Goal: Information Seeking & Learning: Check status

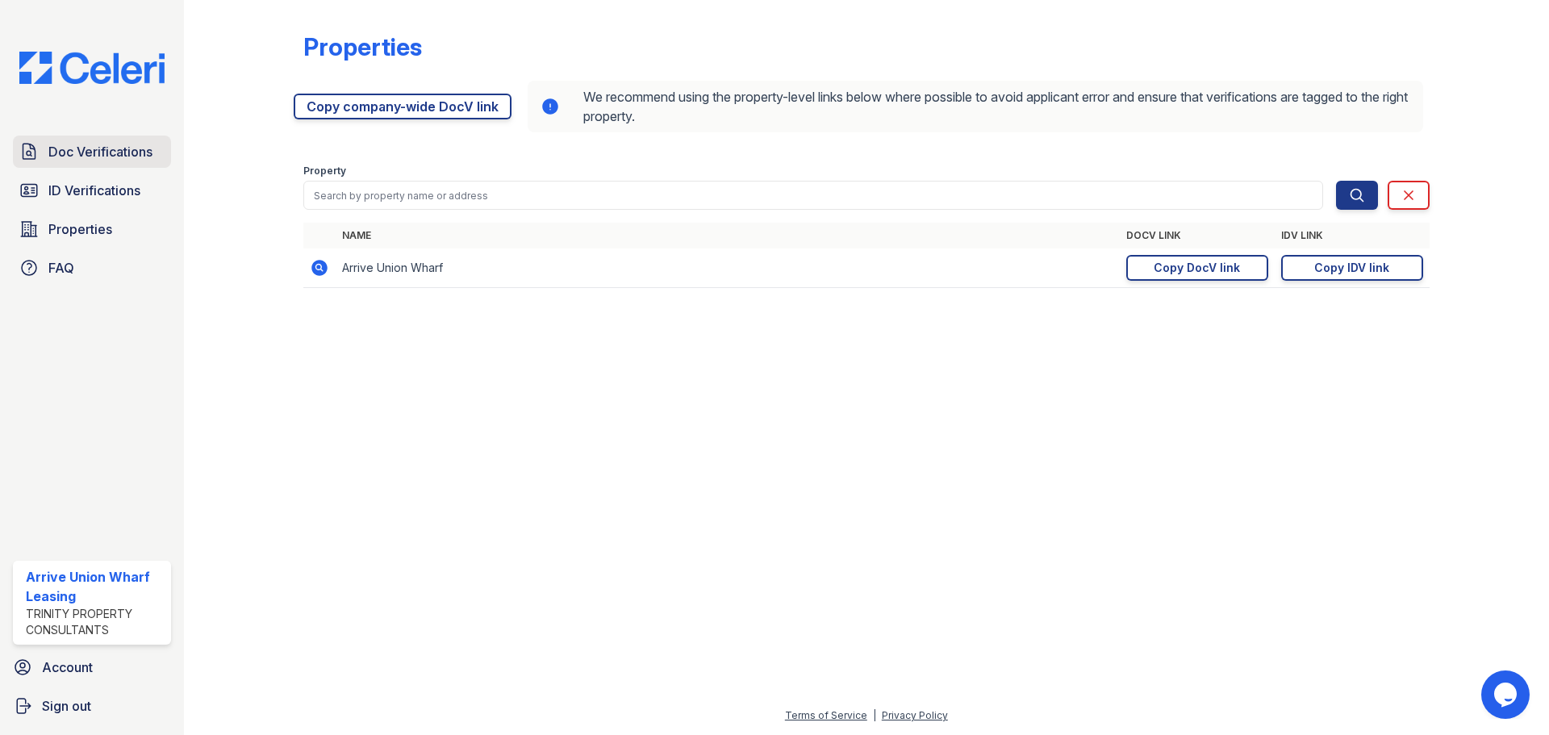
click at [71, 161] on span "Doc Verifications" at bounding box center [100, 151] width 104 height 19
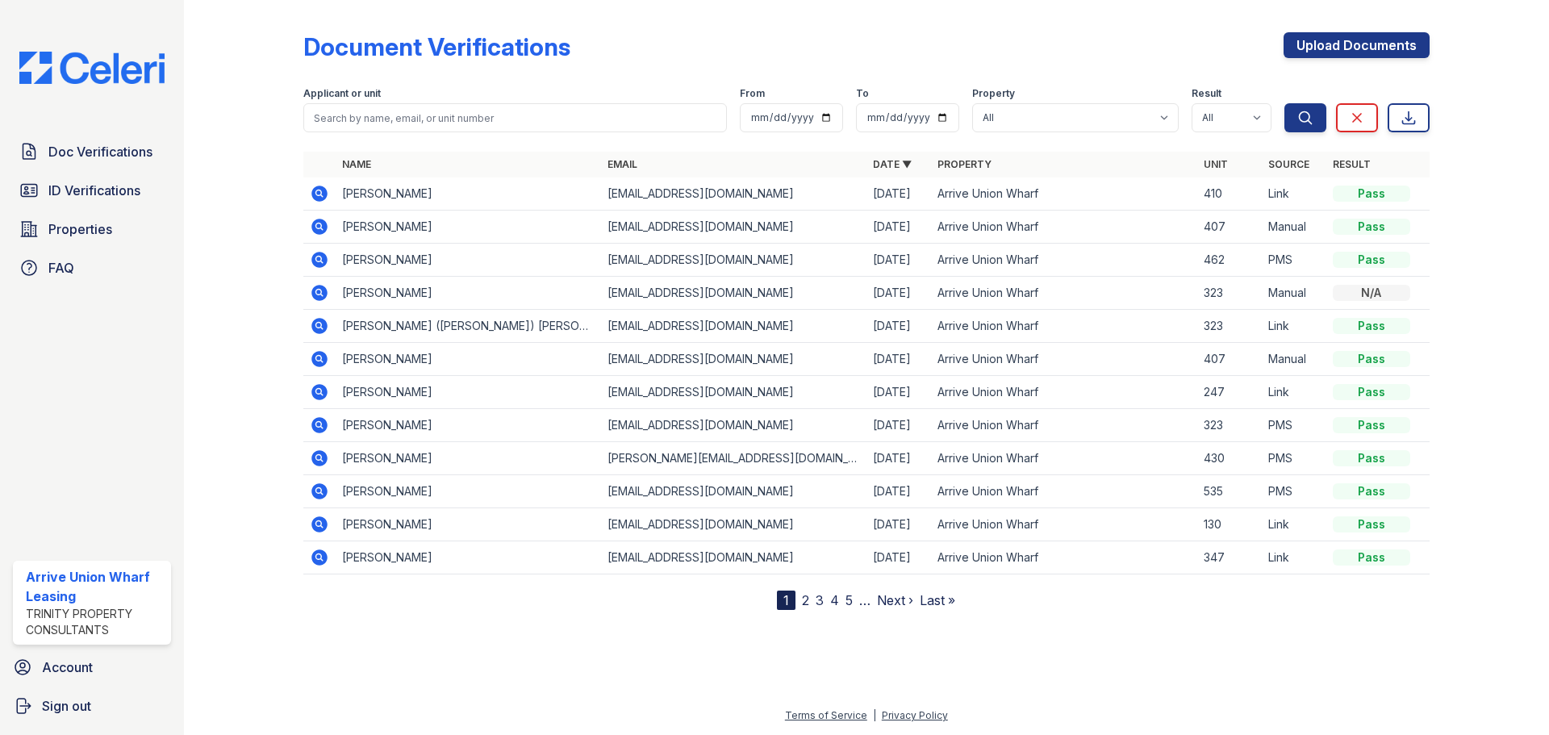
click at [315, 259] on icon at bounding box center [319, 260] width 16 height 16
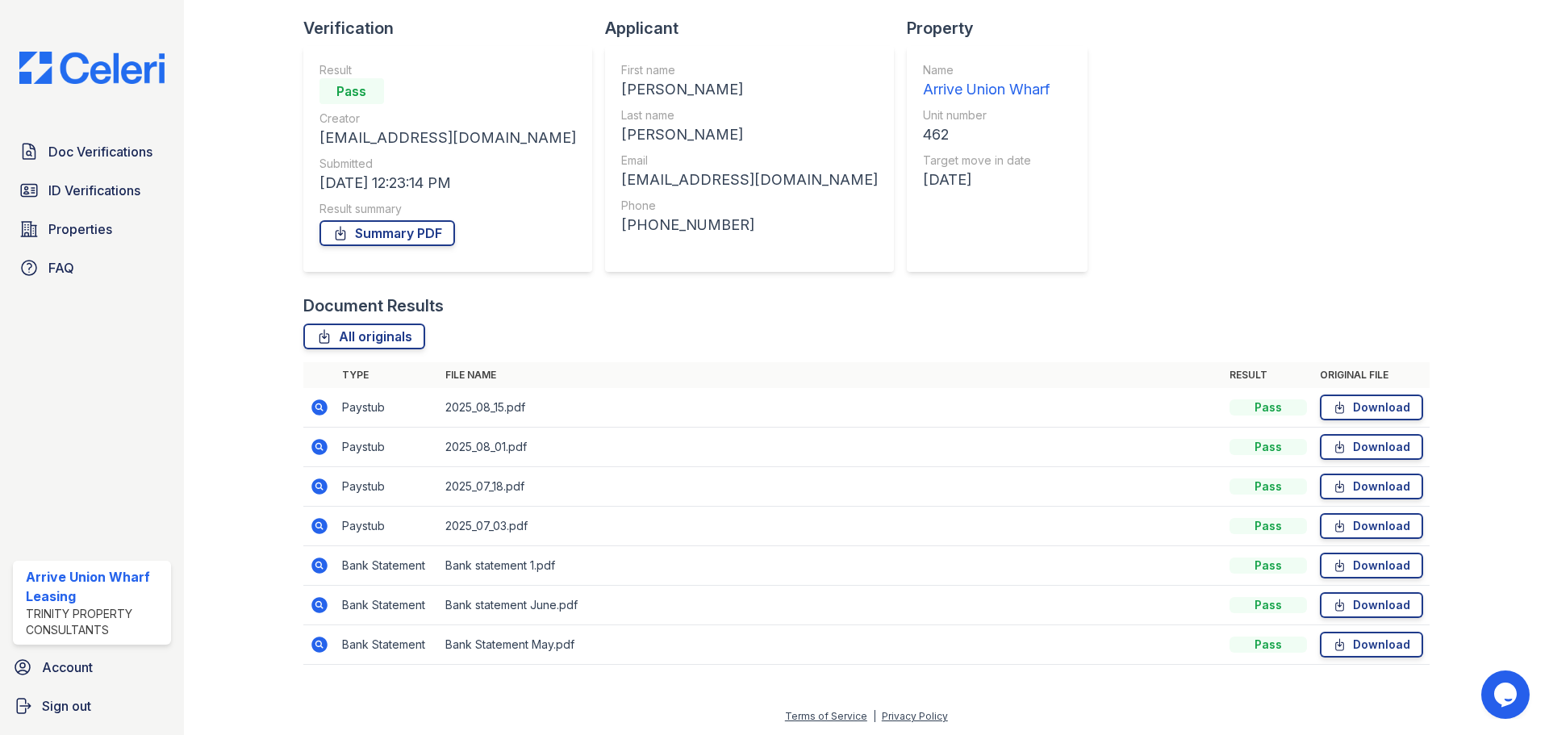
scroll to position [103, 0]
click at [88, 189] on span "ID Verifications" at bounding box center [94, 190] width 92 height 19
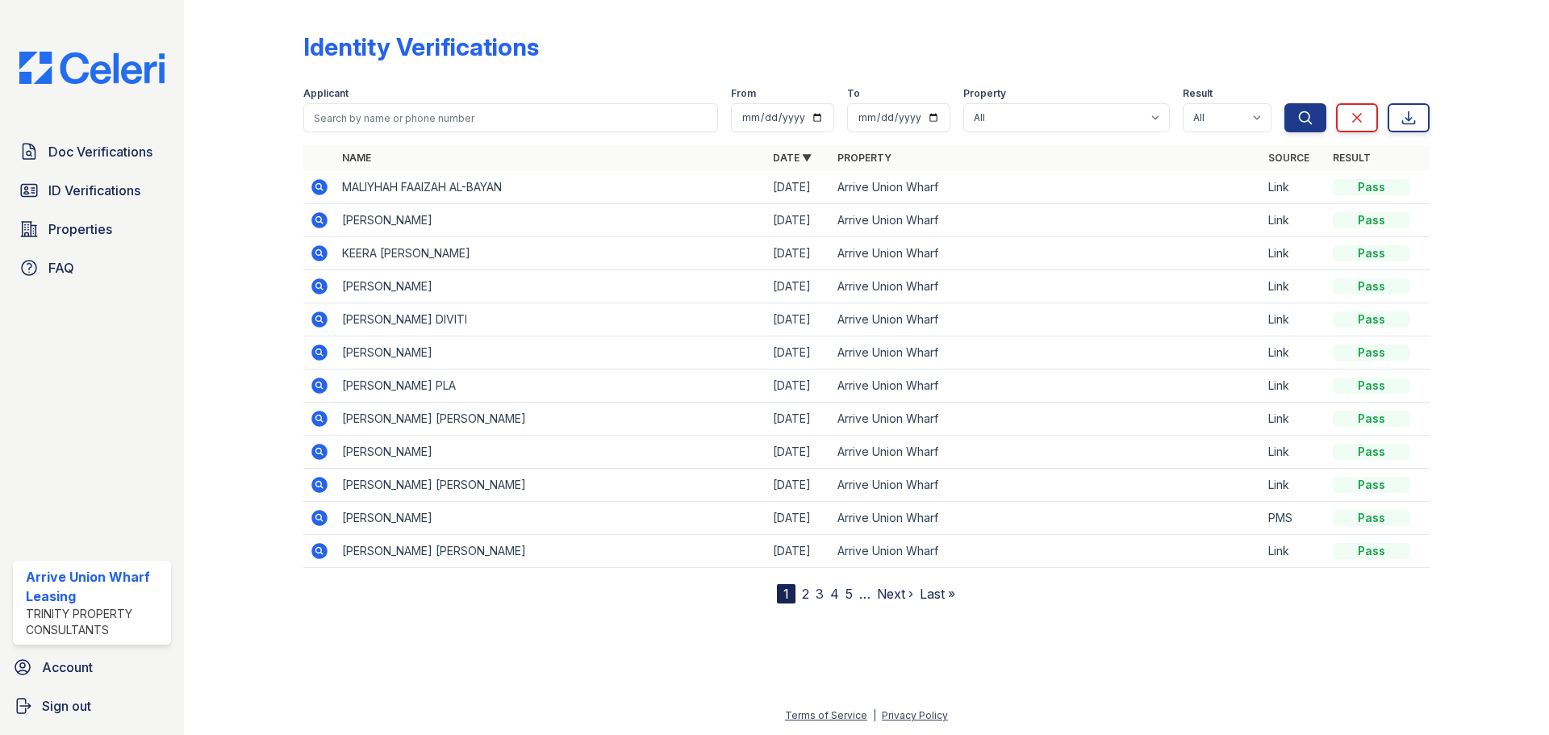
click at [322, 549] on icon at bounding box center [319, 551] width 16 height 16
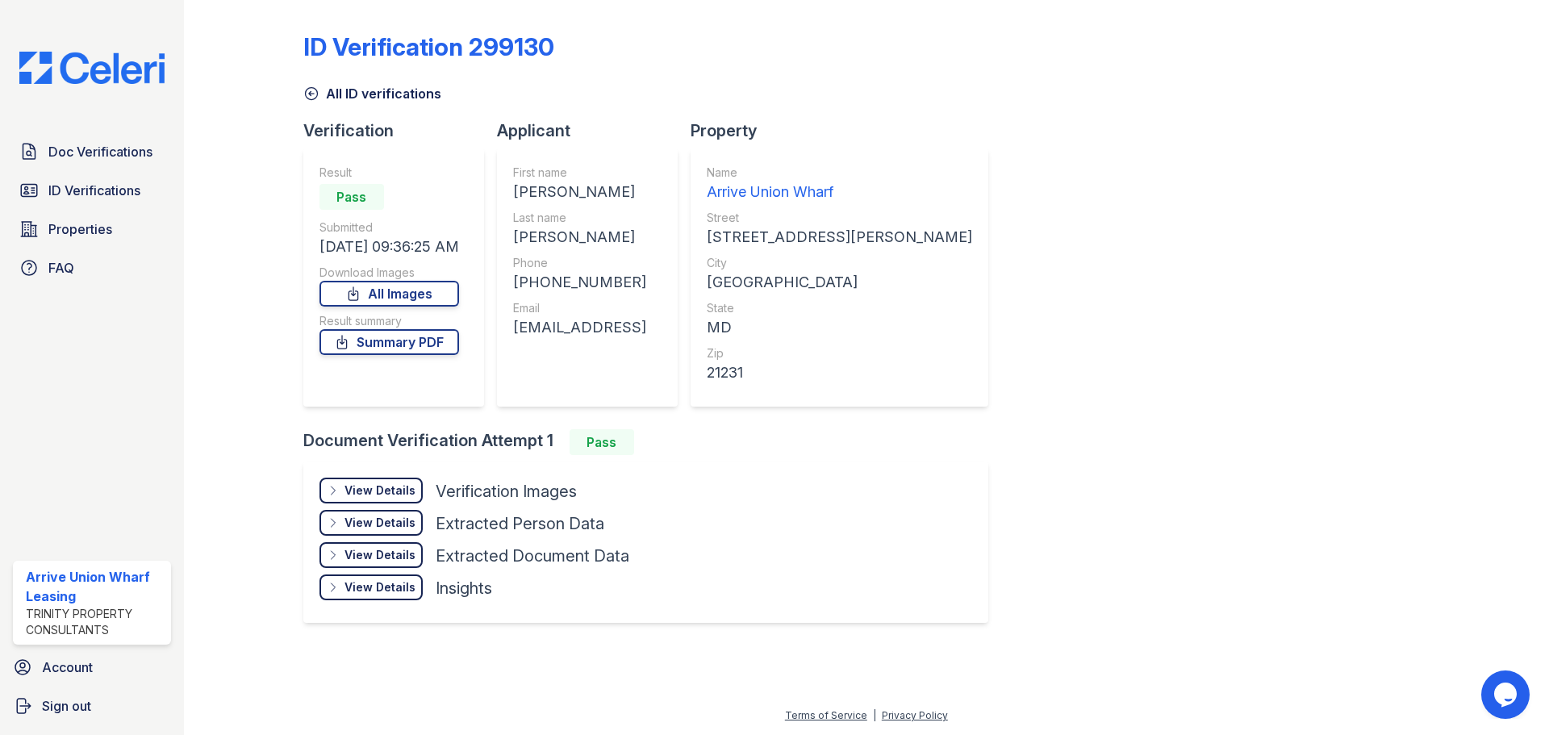
click at [382, 484] on div "View Details" at bounding box center [379, 490] width 71 height 16
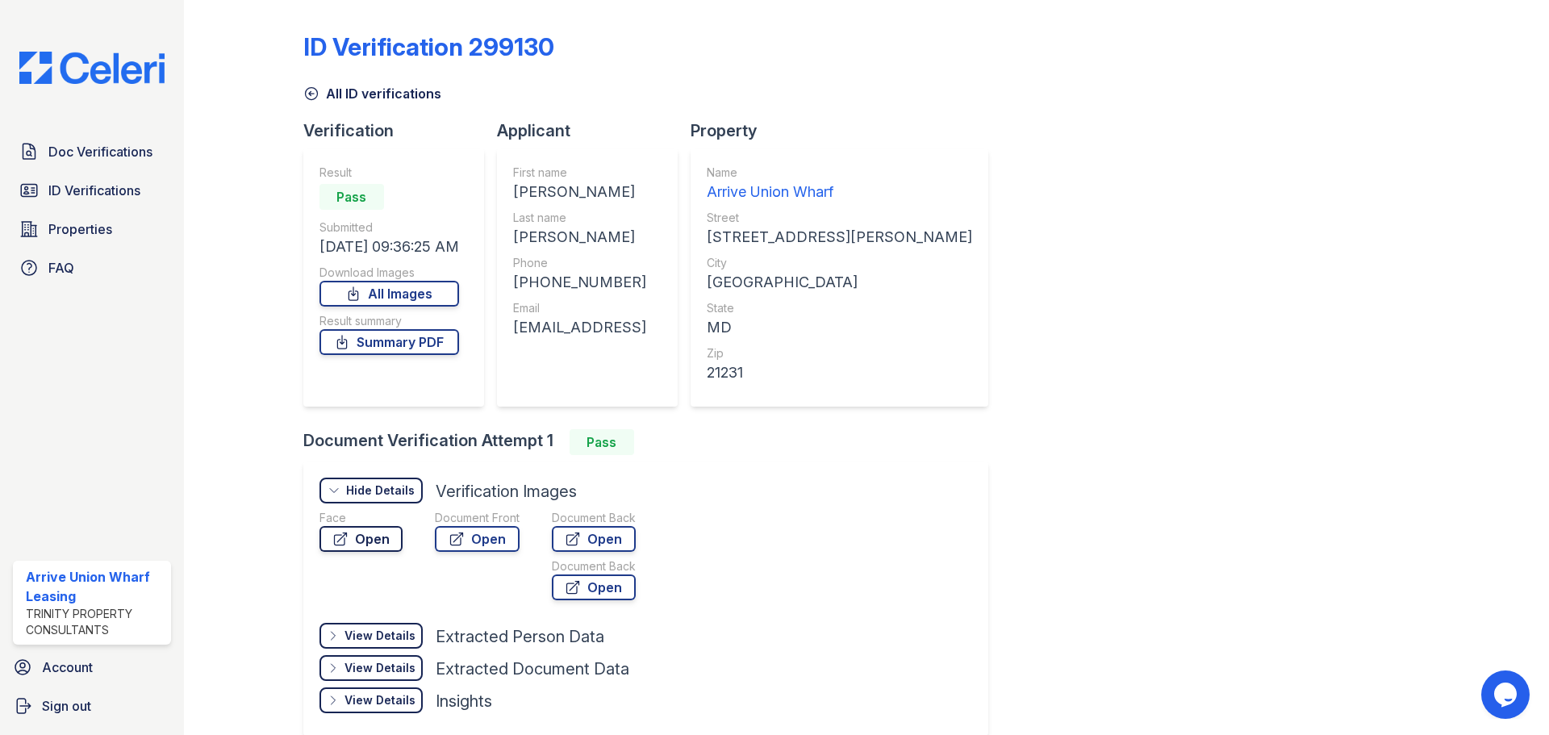
click at [386, 548] on link "Open" at bounding box center [360, 539] width 83 height 26
click at [88, 152] on span "Doc Verifications" at bounding box center [100, 151] width 104 height 19
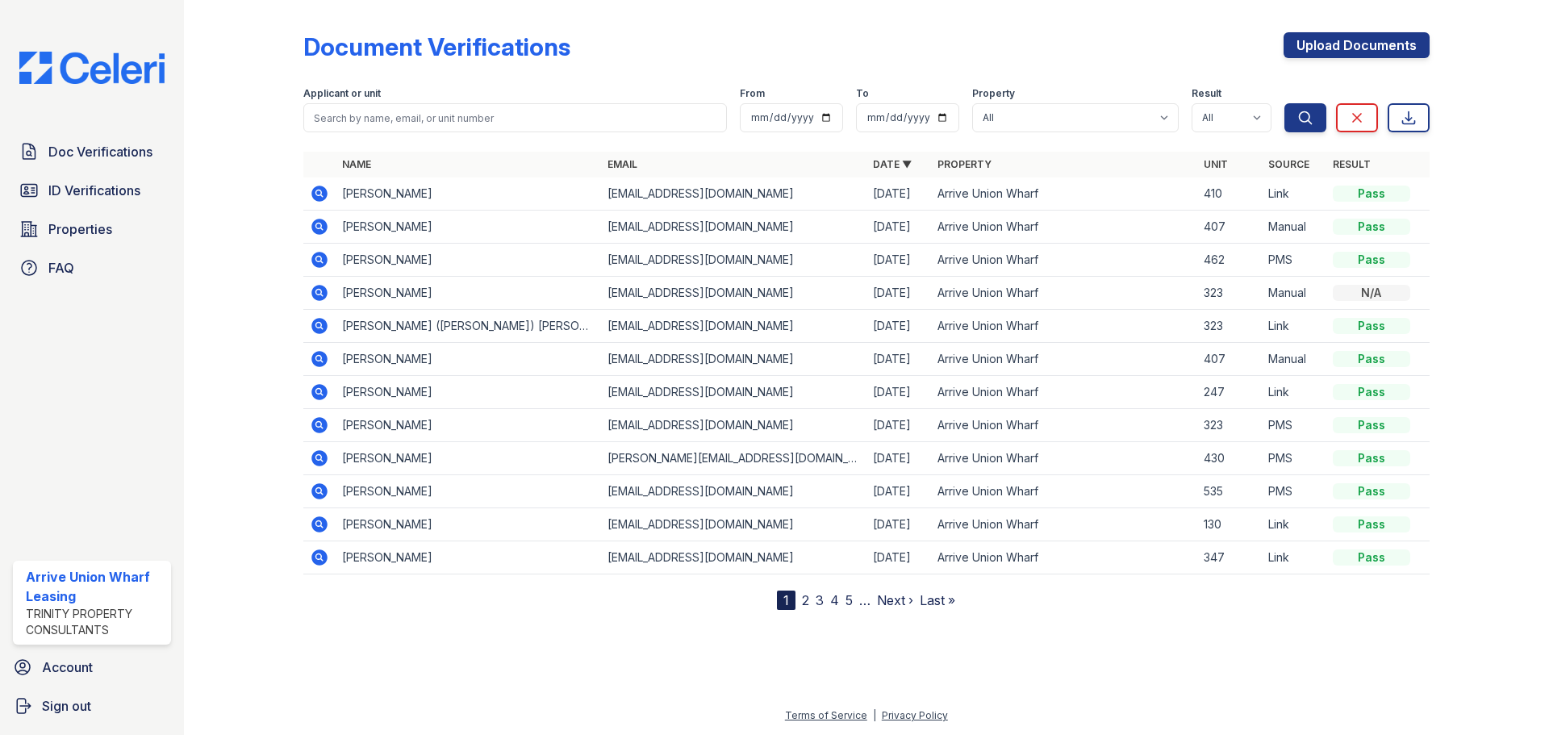
click at [315, 263] on icon at bounding box center [319, 260] width 16 height 16
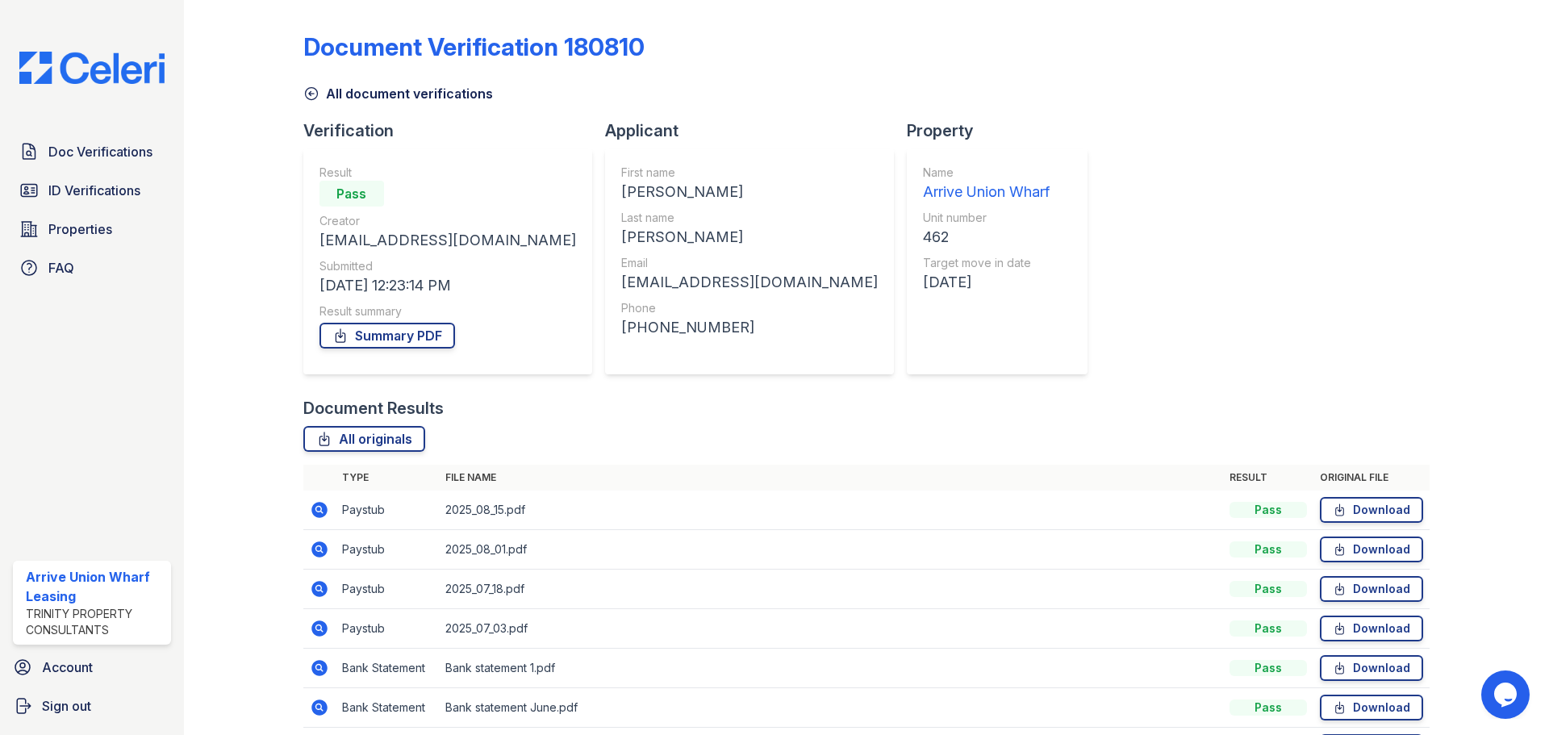
click at [316, 506] on icon at bounding box center [319, 510] width 16 height 16
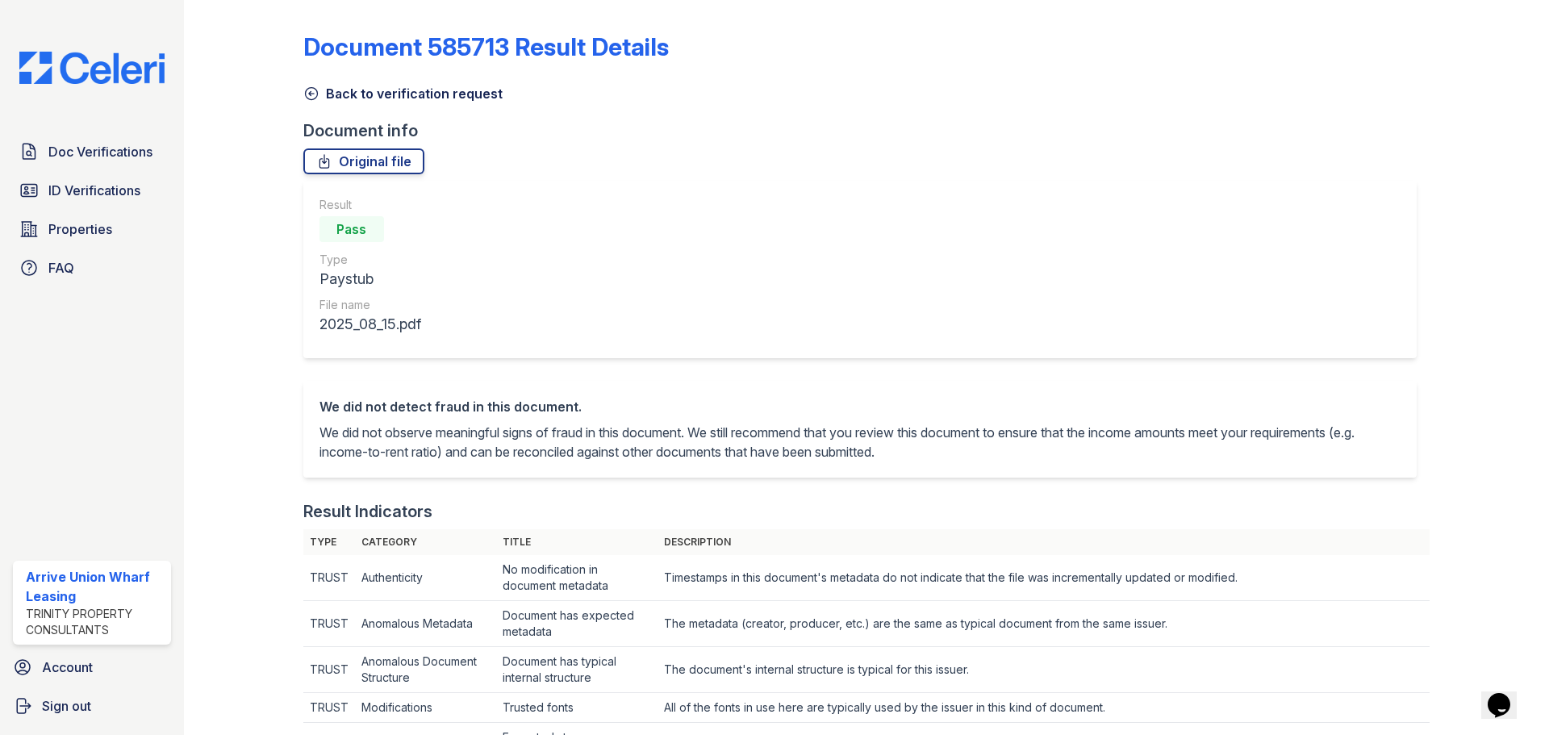
click at [307, 84] on link "Back to verification request" at bounding box center [402, 93] width 199 height 19
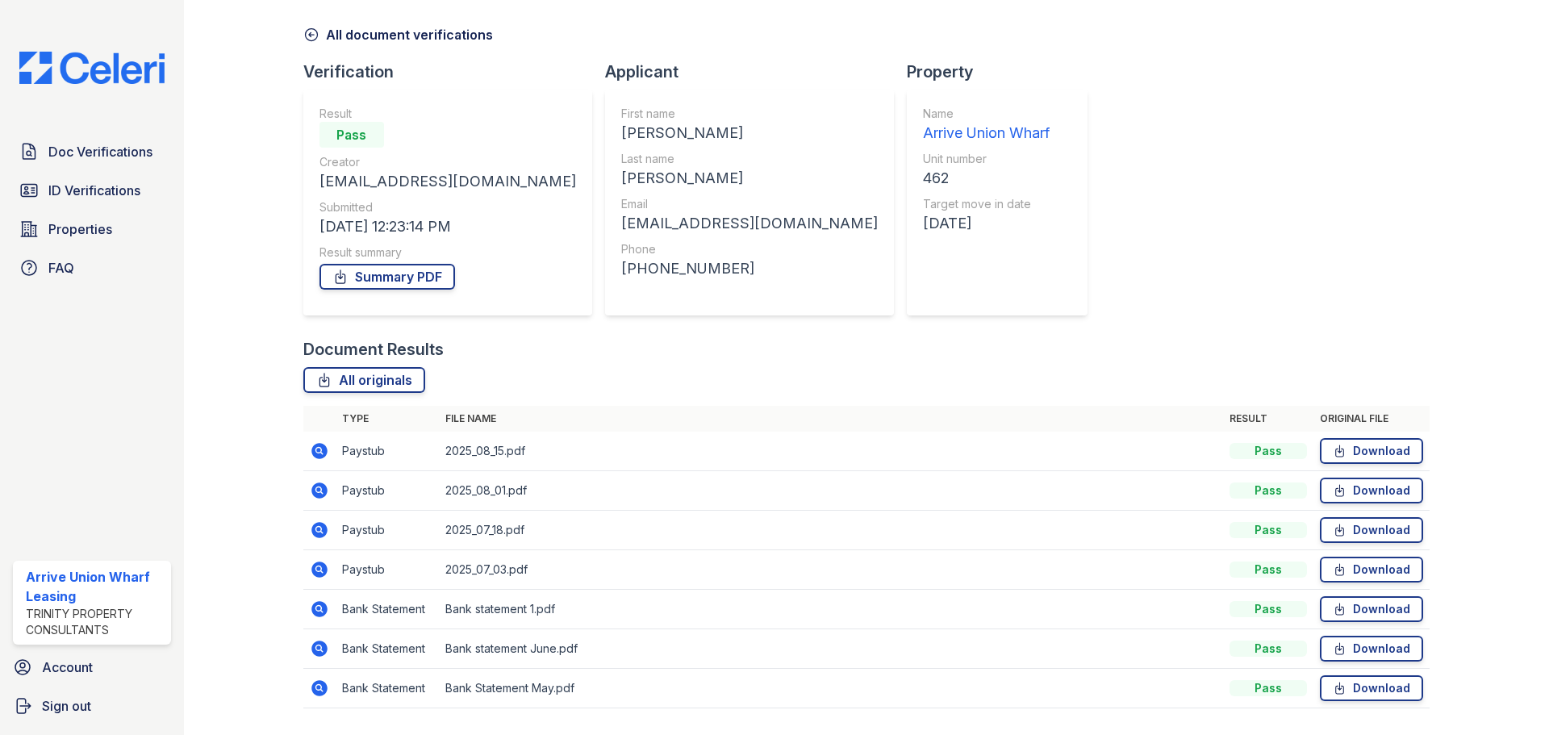
scroll to position [103, 0]
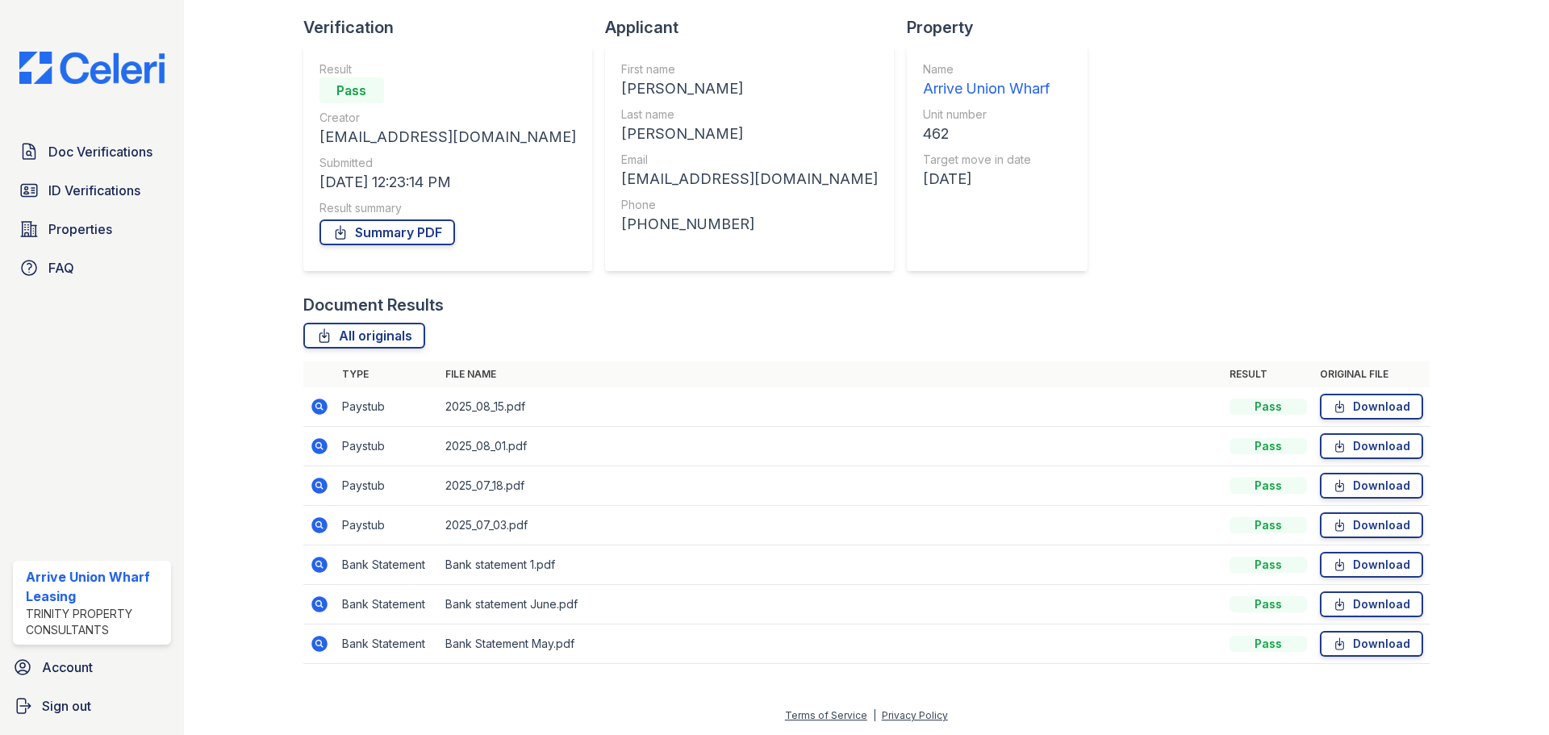
click at [326, 566] on icon at bounding box center [319, 565] width 16 height 16
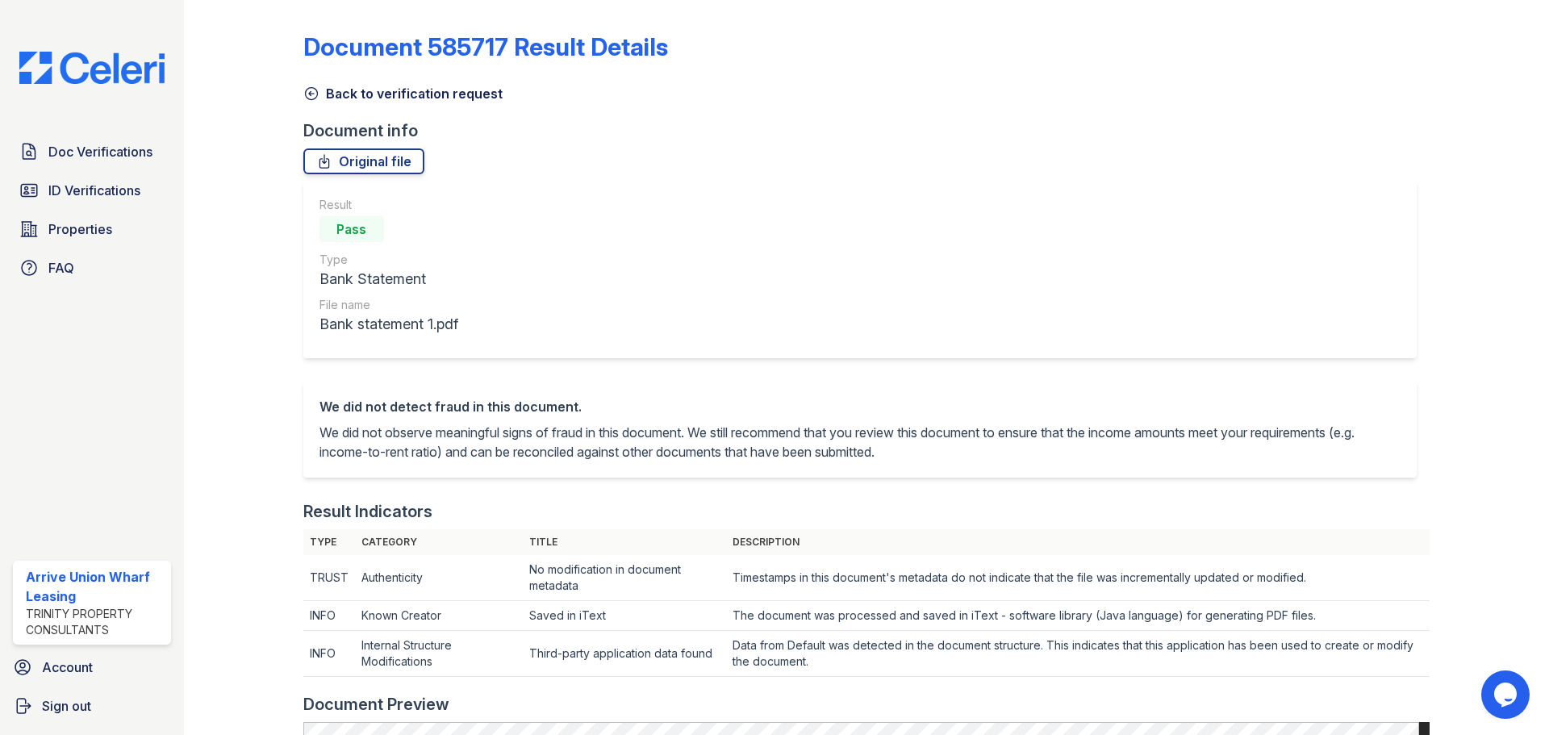
click at [307, 97] on icon at bounding box center [311, 94] width 16 height 16
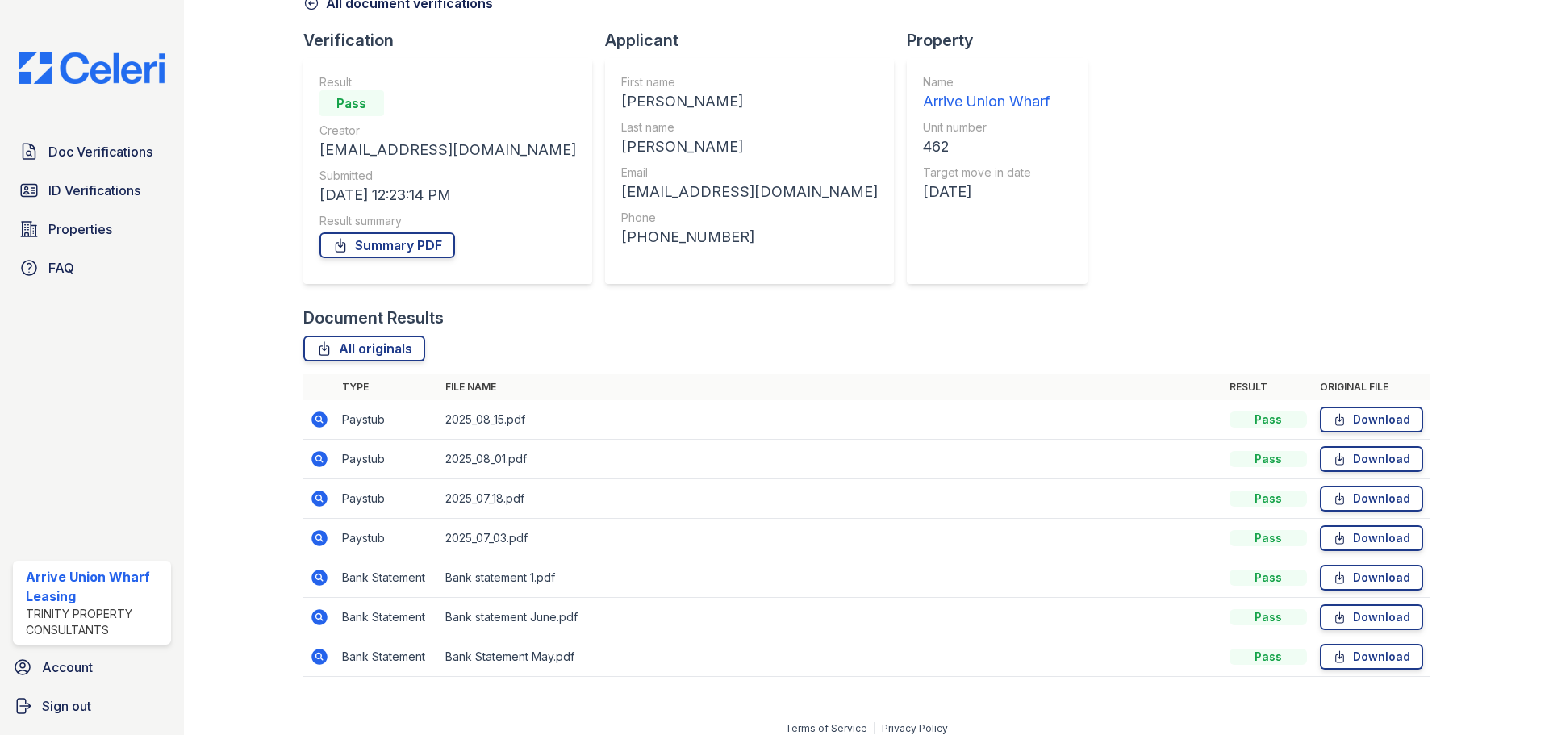
scroll to position [103, 0]
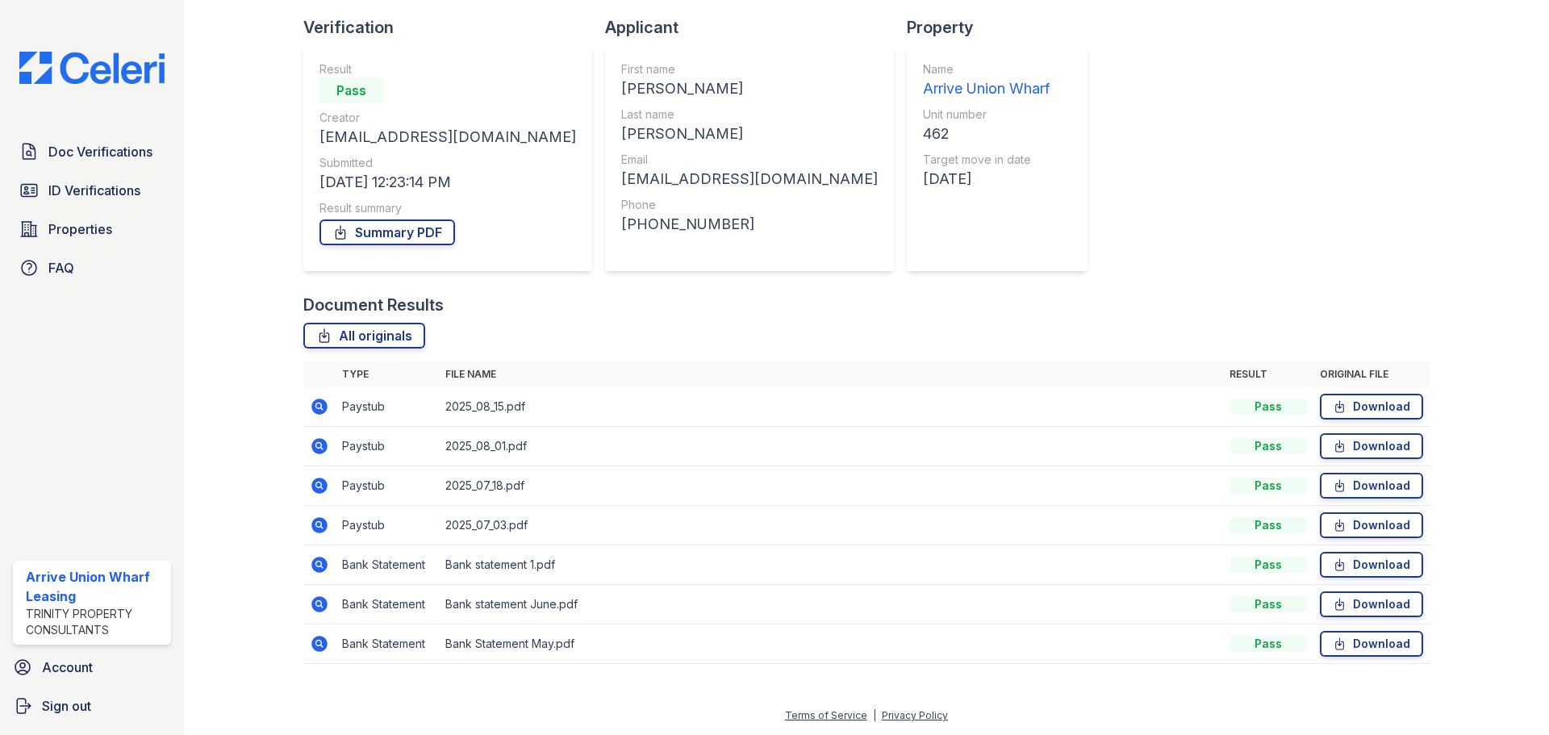
click at [323, 607] on icon at bounding box center [319, 604] width 16 height 16
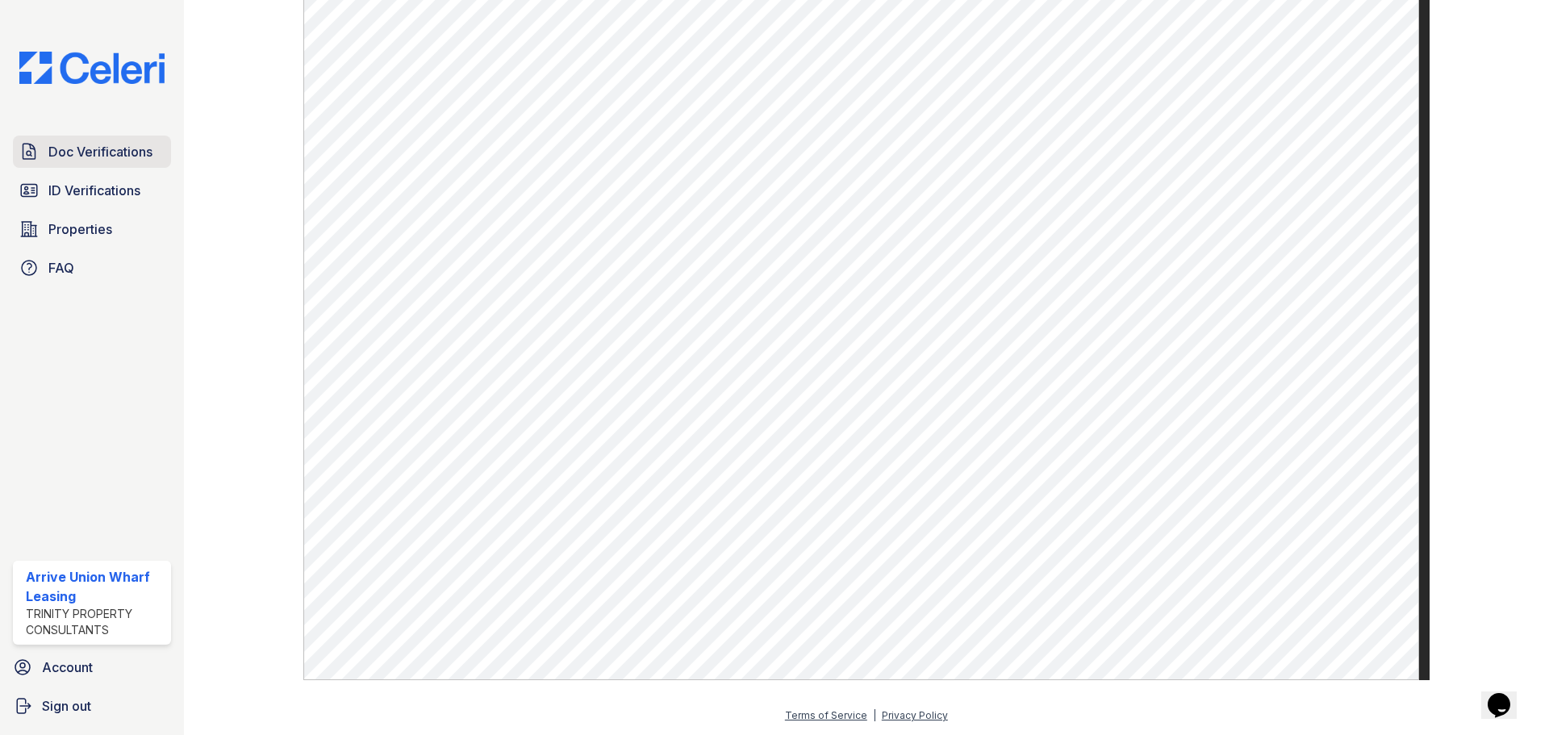
click at [60, 148] on span "Doc Verifications" at bounding box center [100, 151] width 104 height 19
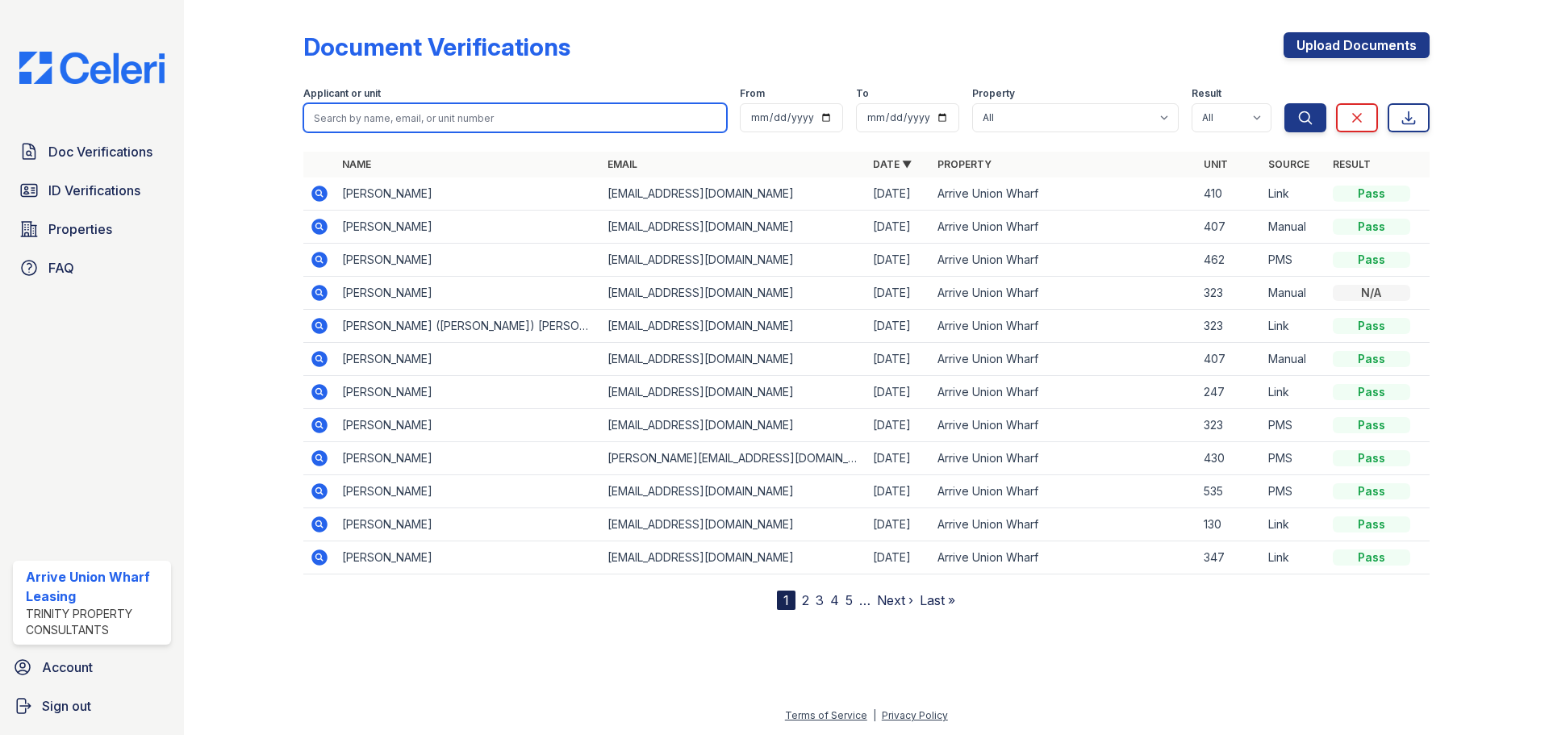
click at [390, 122] on input "search" at bounding box center [515, 117] width 424 height 29
type input "meghana"
click at [1284, 103] on button "Search" at bounding box center [1305, 117] width 42 height 29
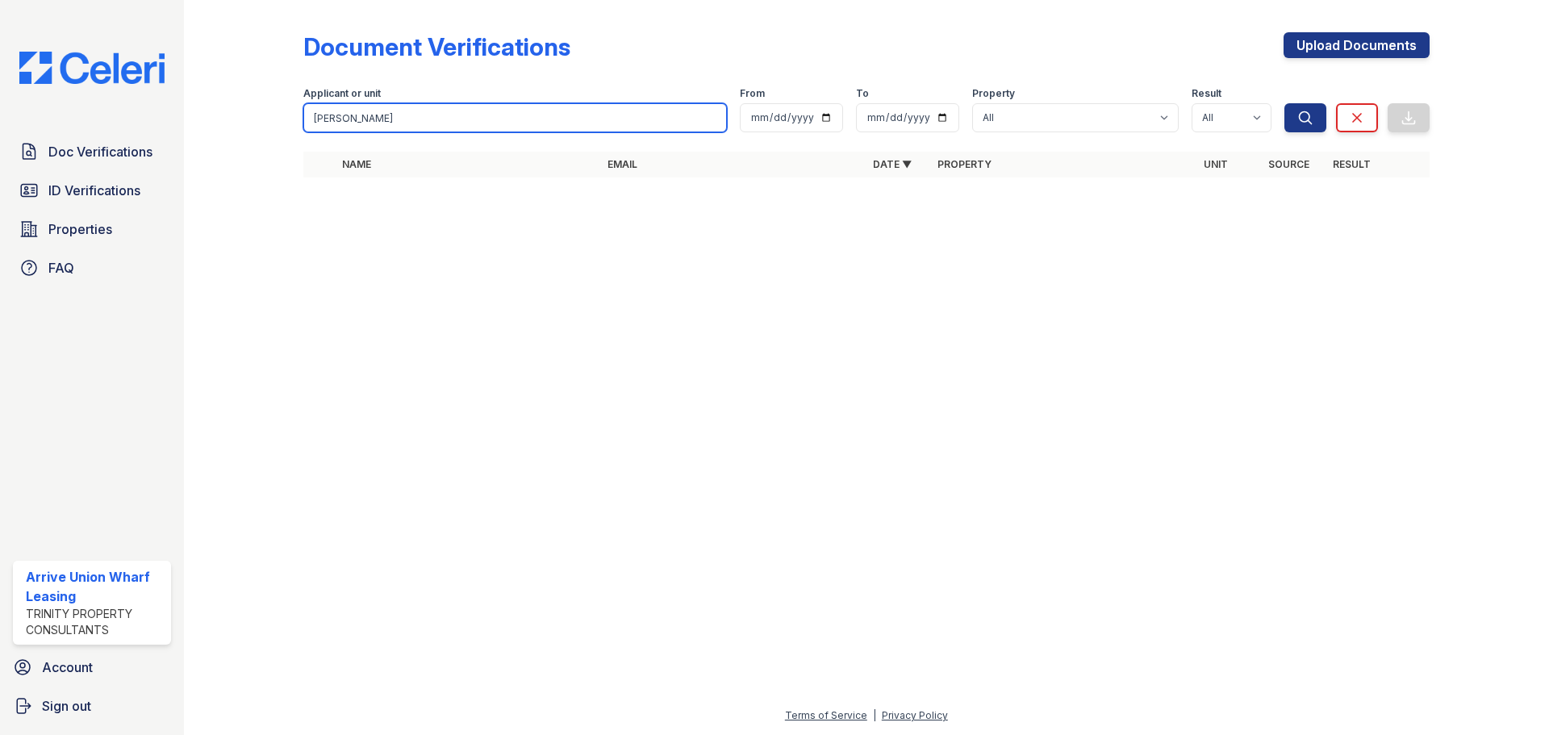
drag, startPoint x: 397, startPoint y: 122, endPoint x: 147, endPoint y: 106, distance: 250.6
click at [147, 106] on div "Doc Verifications ID Verifications Properties FAQ Arrive Union Wharf Leasing Tr…" at bounding box center [774, 367] width 1549 height 735
type input "vincent"
click at [1284, 103] on button "Search" at bounding box center [1305, 117] width 42 height 29
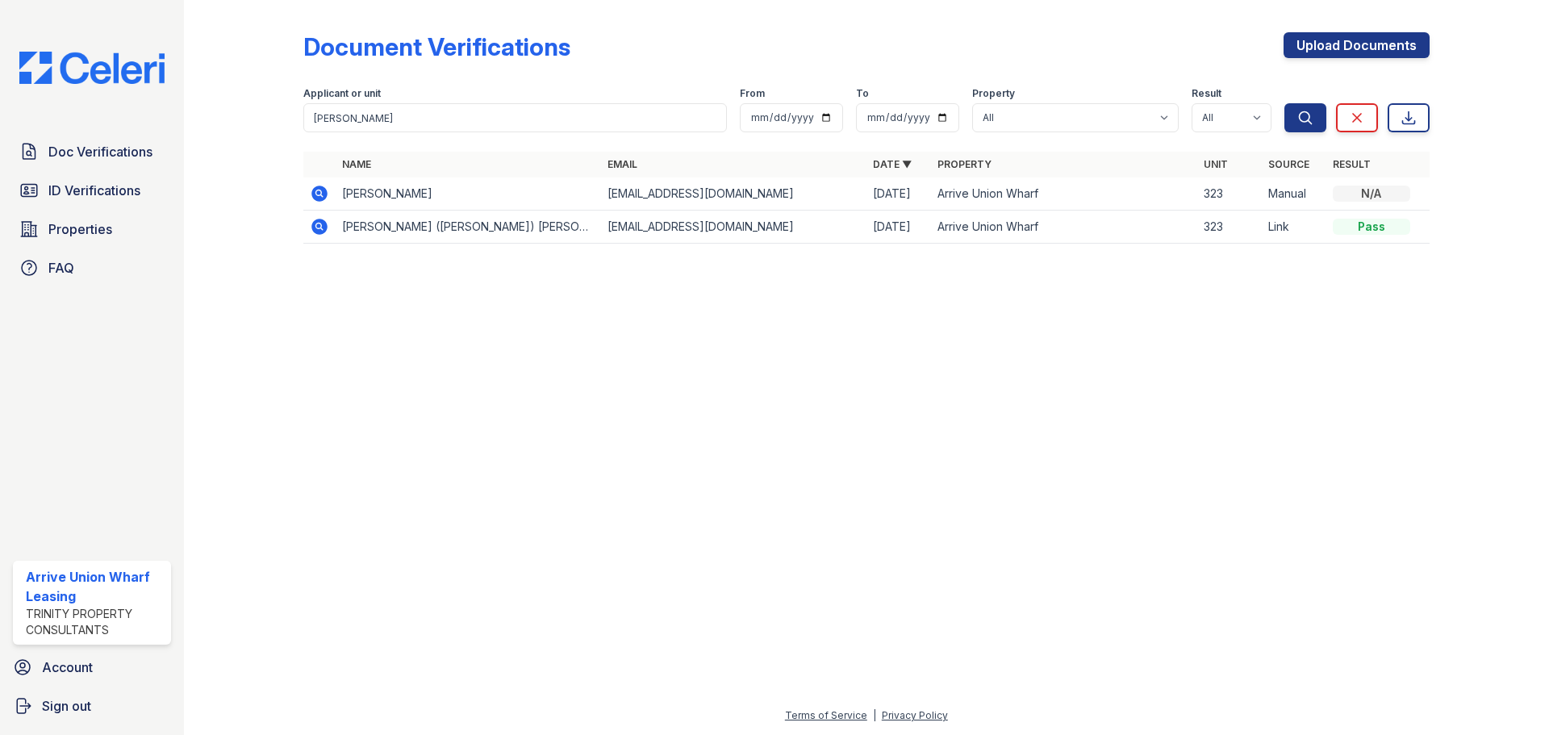
click at [323, 226] on icon at bounding box center [319, 227] width 16 height 16
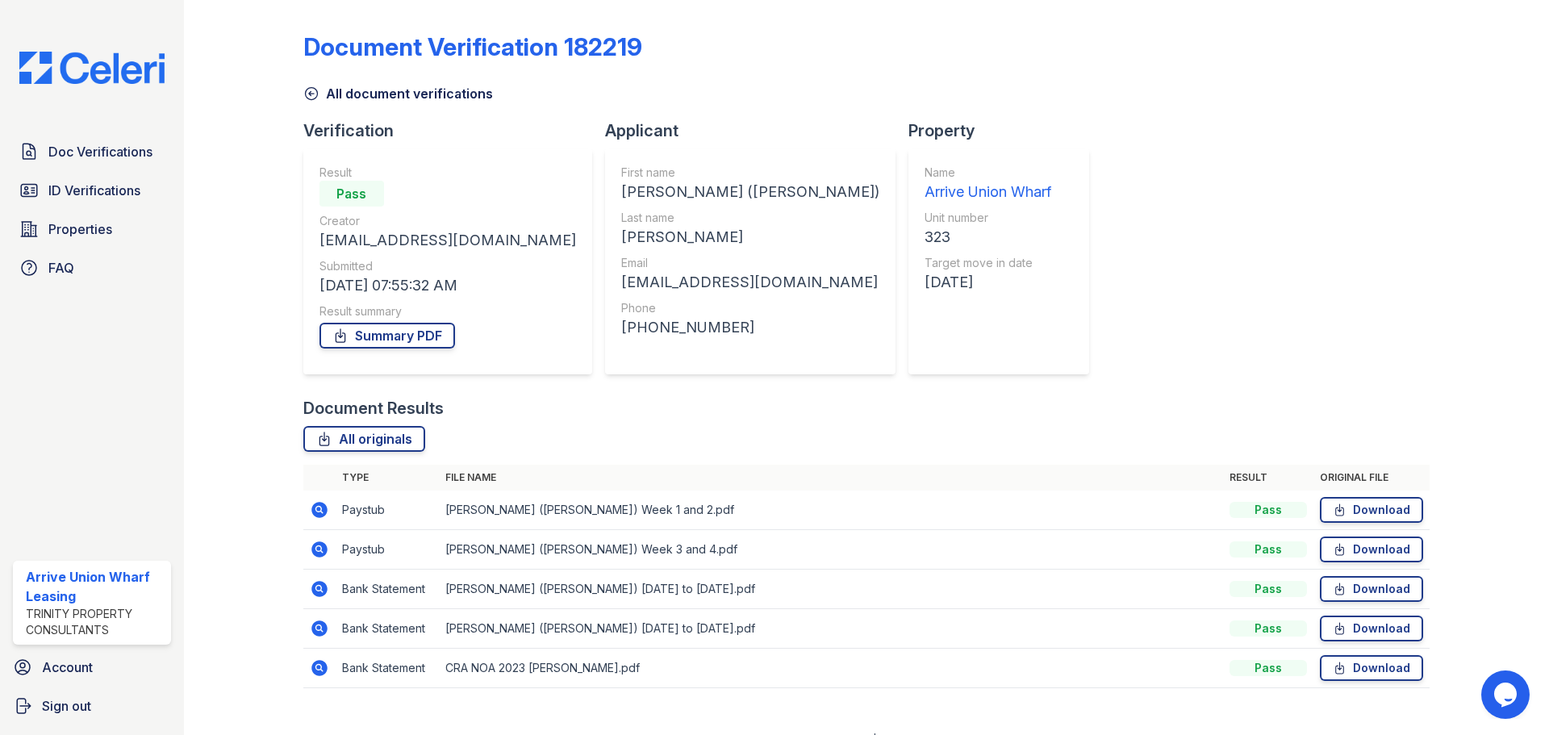
click at [322, 544] on icon at bounding box center [319, 549] width 16 height 16
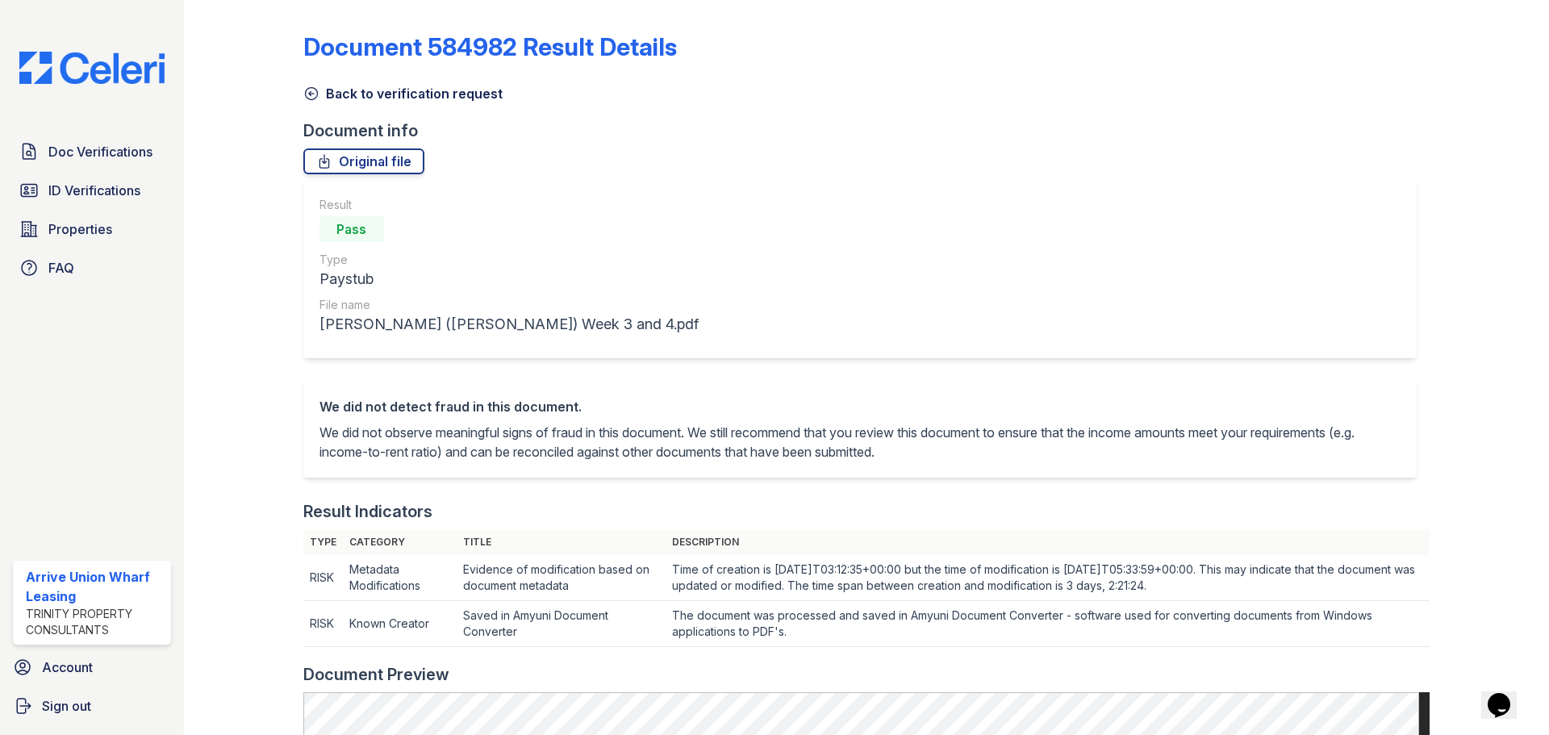
click at [310, 92] on icon at bounding box center [311, 94] width 12 height 12
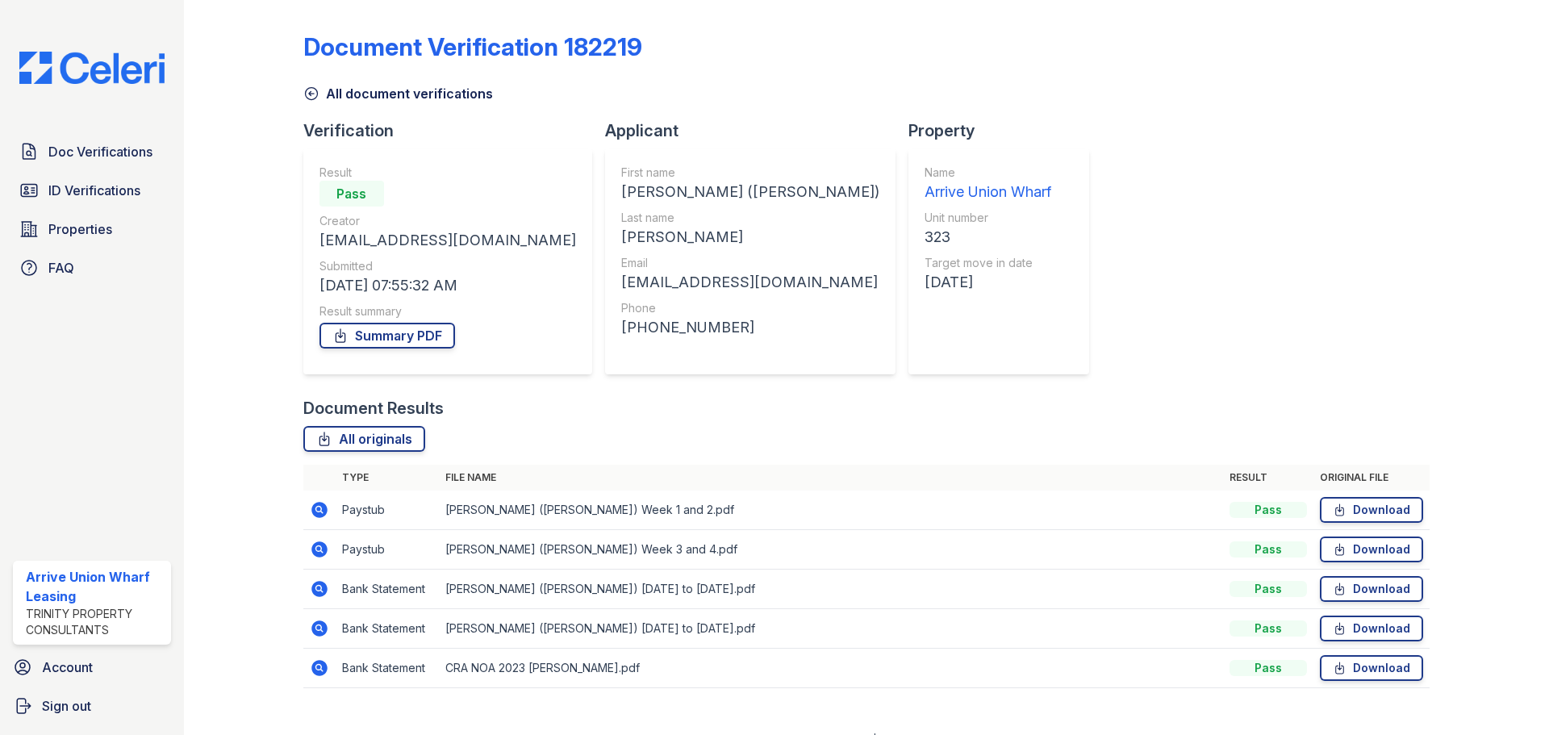
click at [327, 590] on icon at bounding box center [319, 588] width 19 height 19
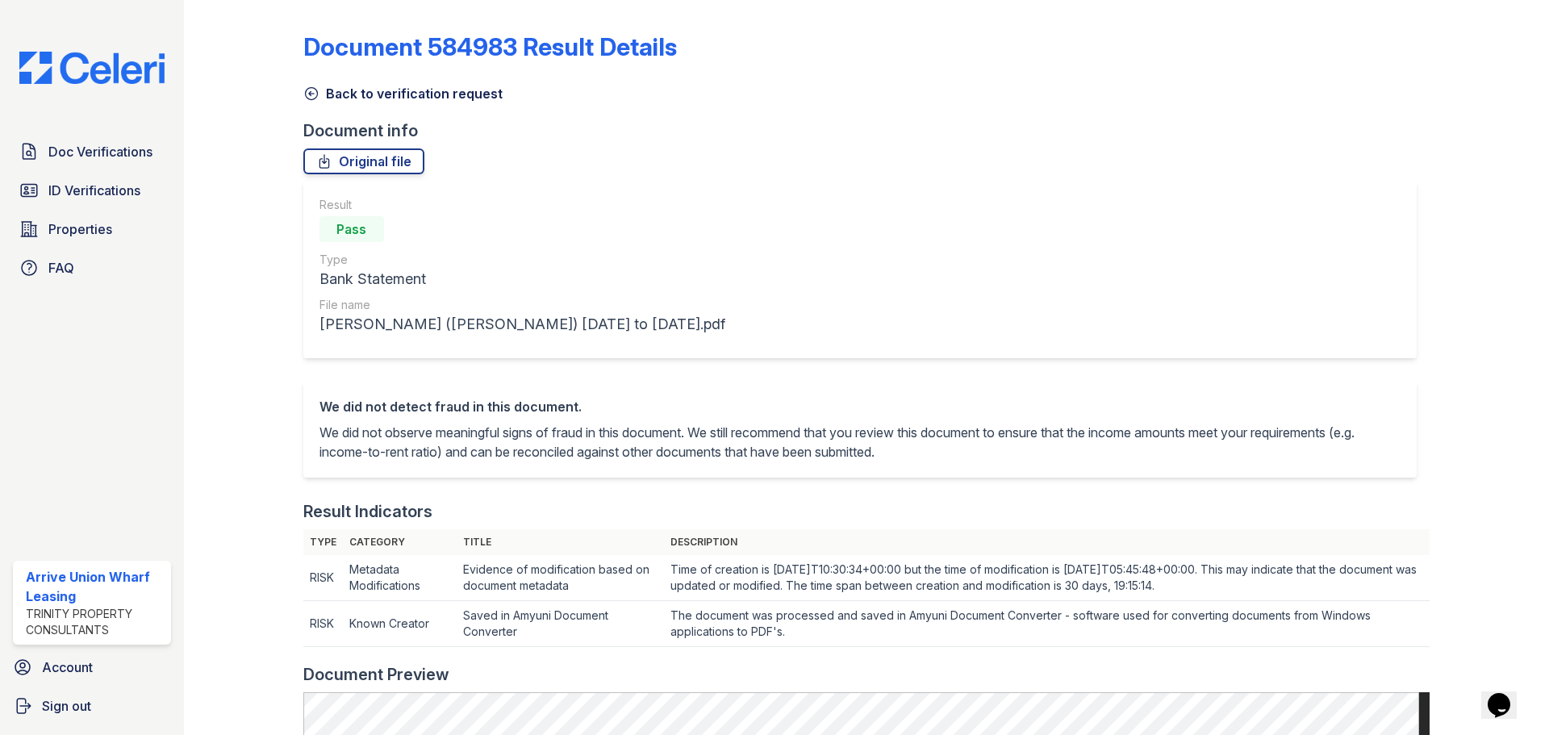
click at [315, 96] on icon at bounding box center [311, 94] width 16 height 16
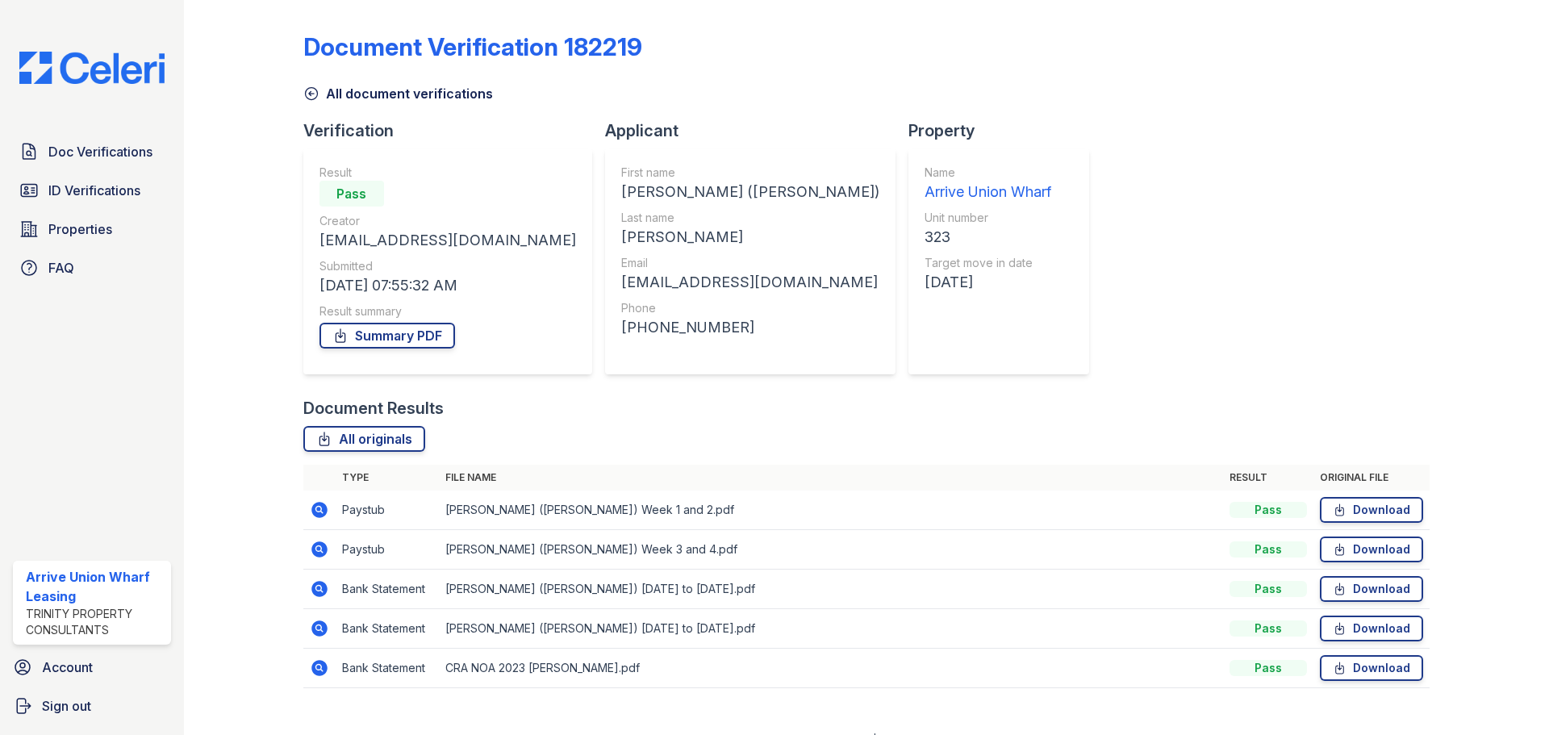
click at [321, 625] on icon at bounding box center [319, 628] width 16 height 16
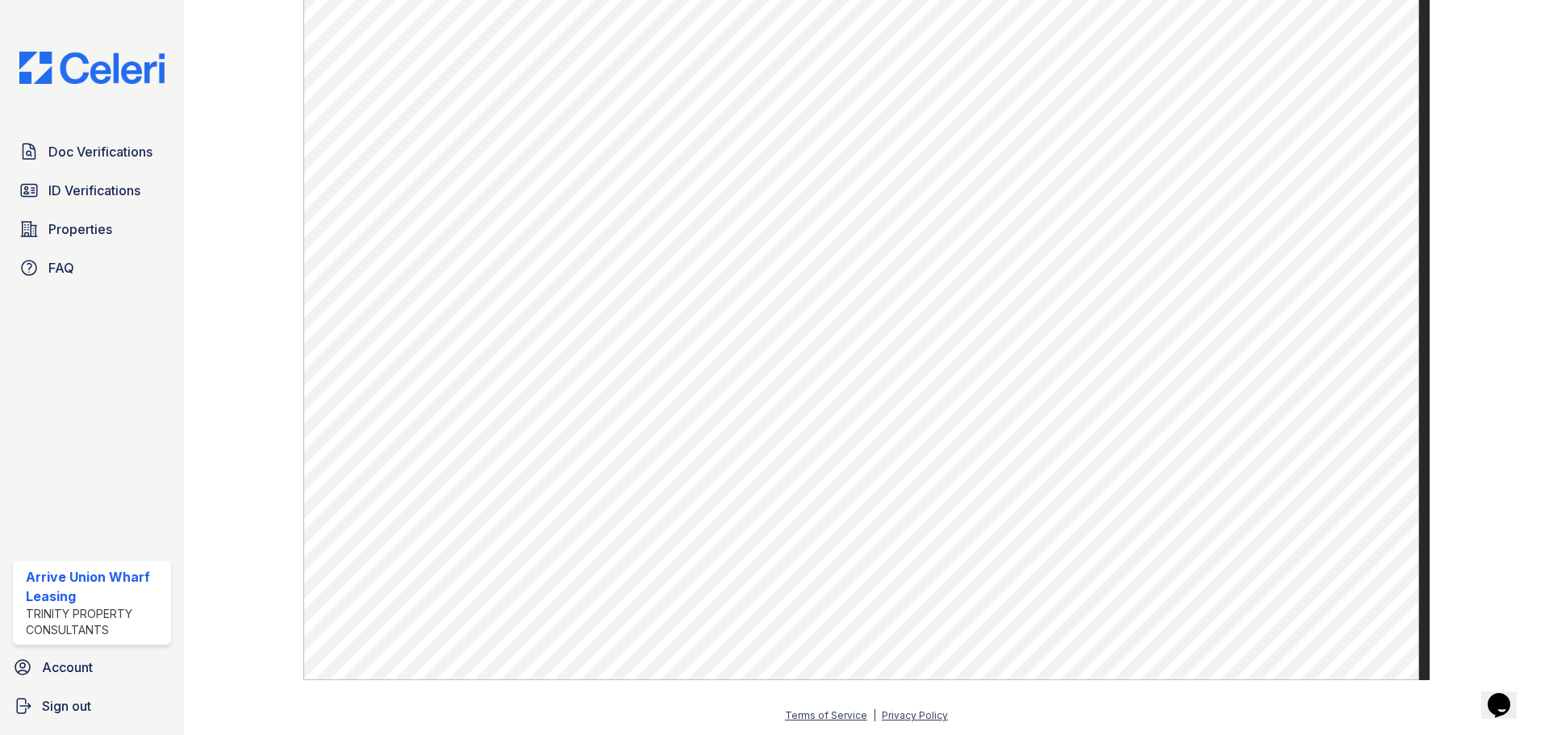
scroll to position [21, 0]
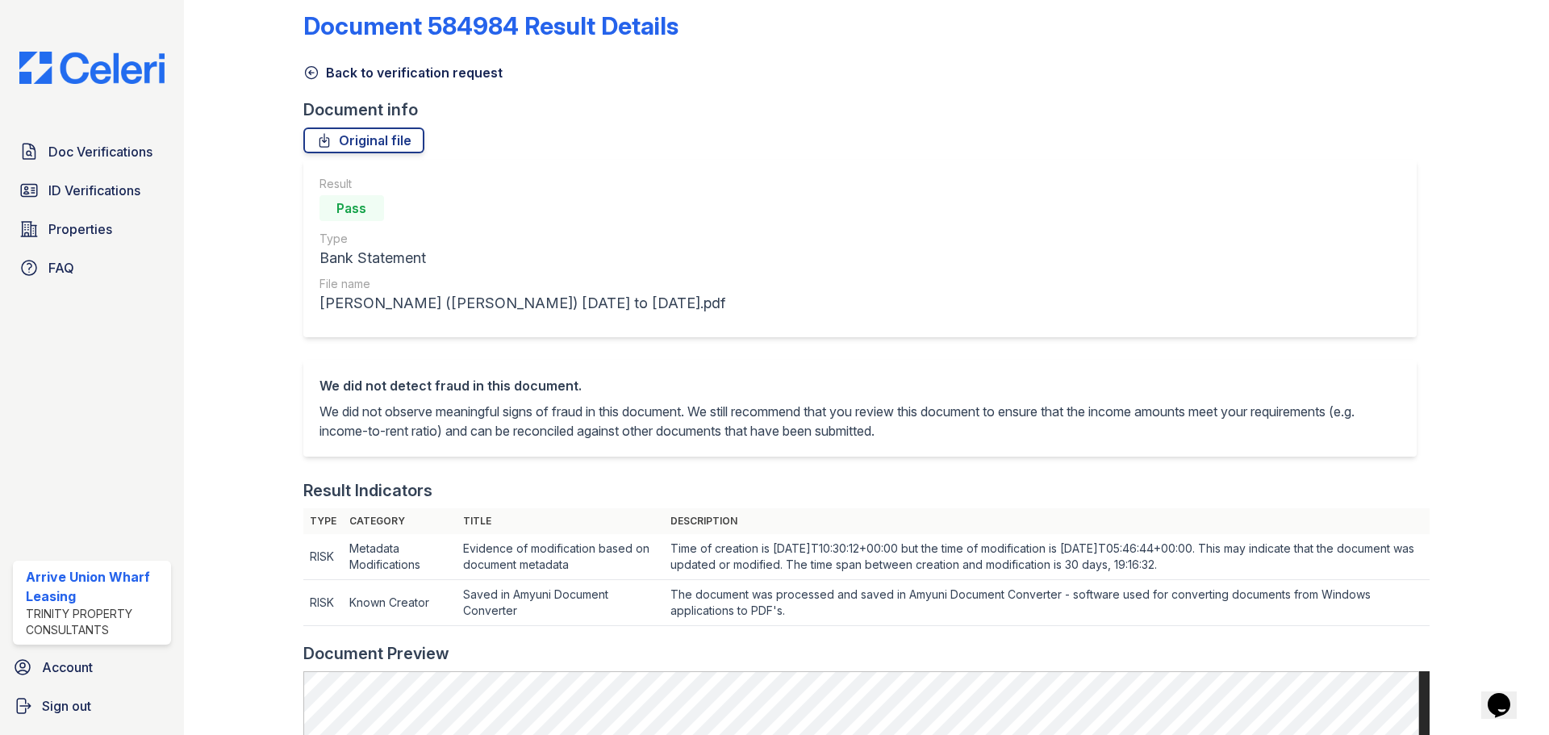
click at [309, 79] on icon at bounding box center [311, 73] width 16 height 16
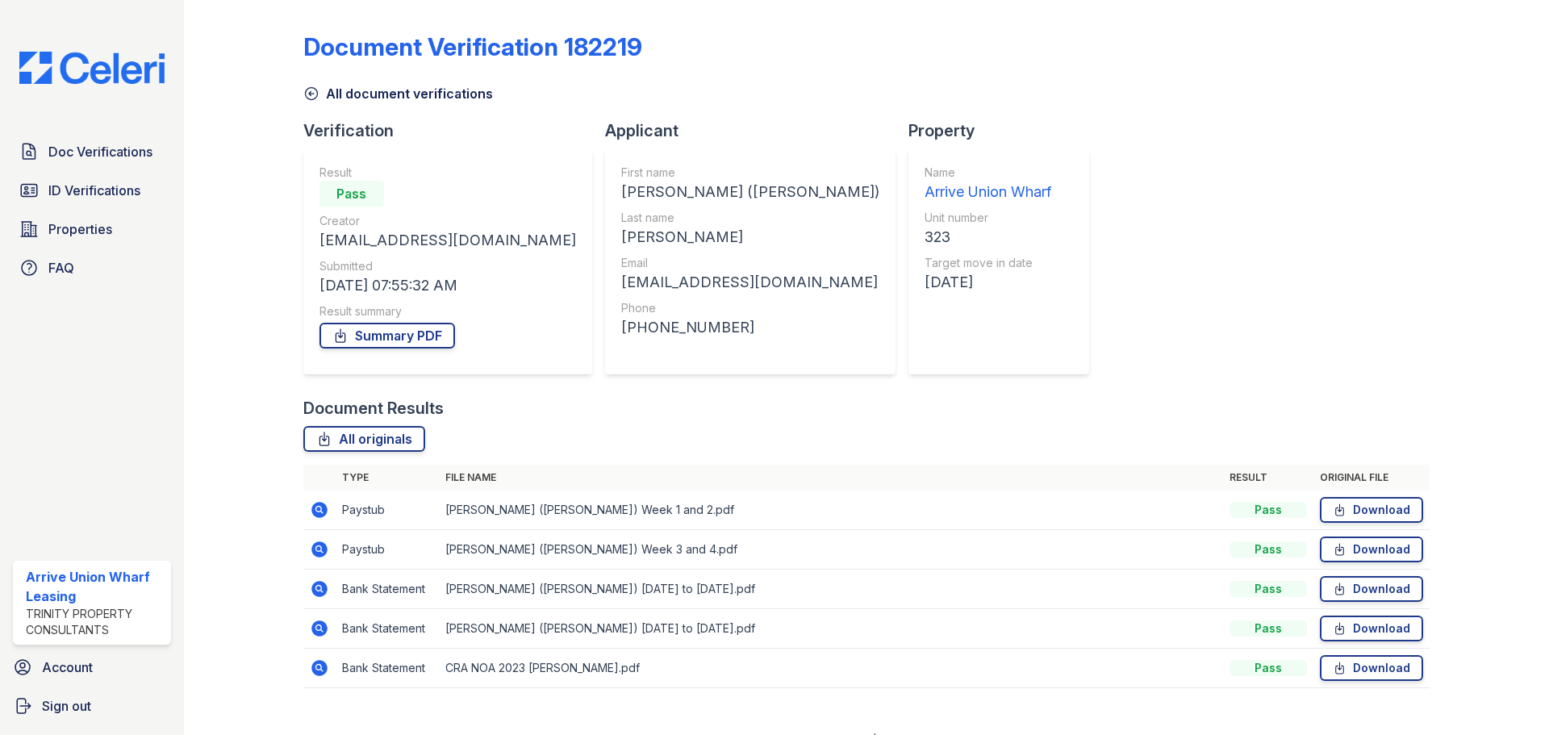
click at [322, 670] on icon at bounding box center [319, 668] width 16 height 16
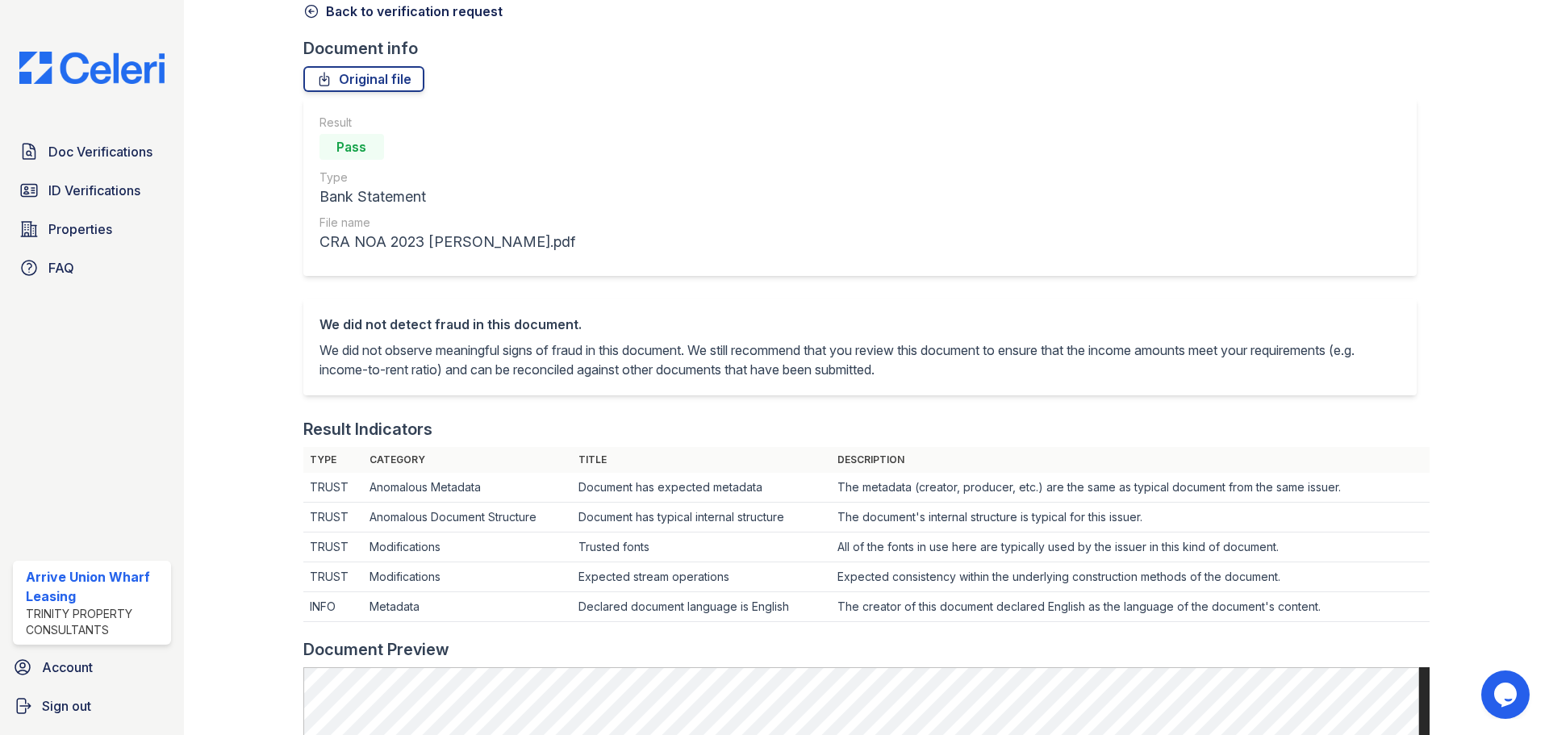
scroll to position [81, 0]
click at [307, 17] on icon at bounding box center [311, 13] width 12 height 12
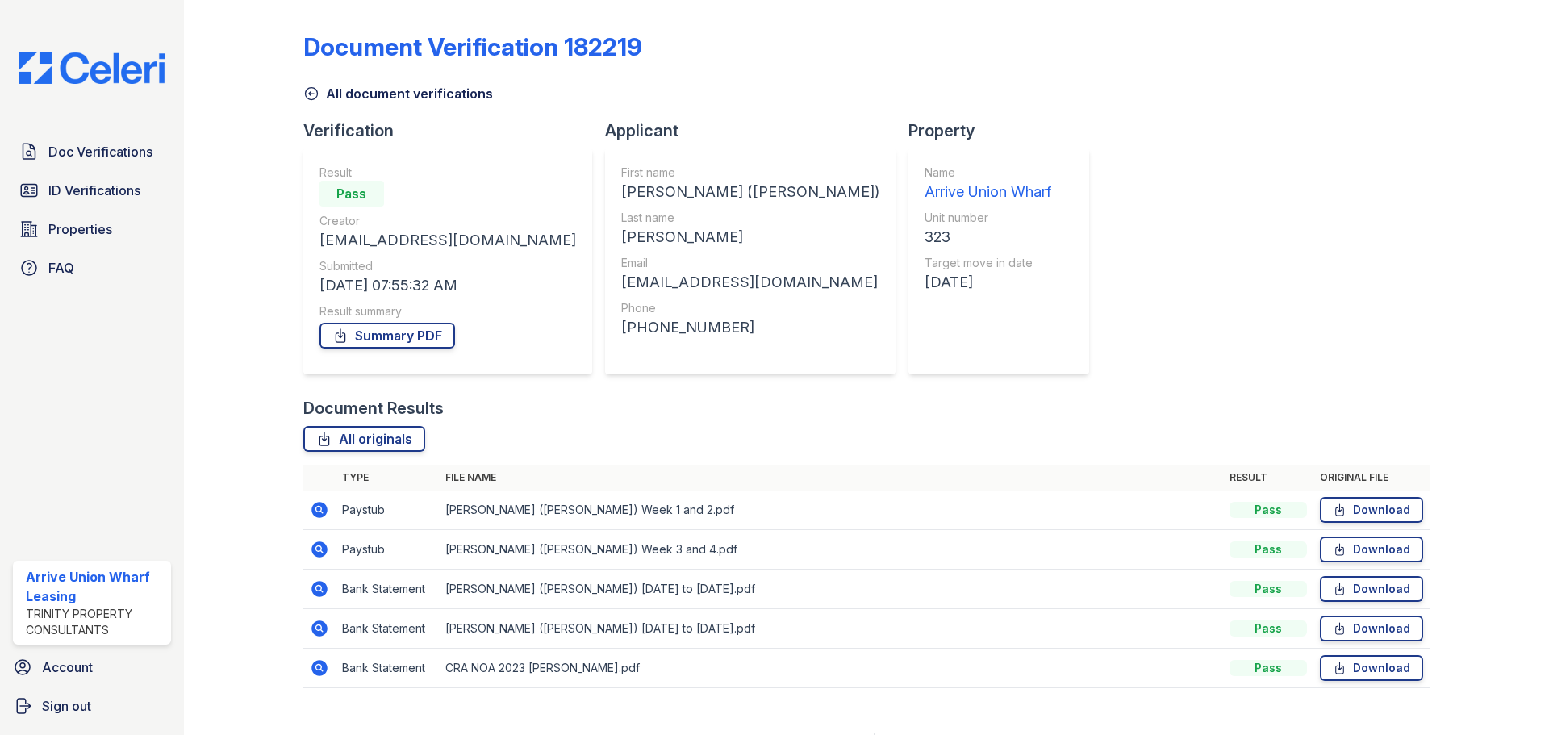
click at [310, 513] on icon at bounding box center [319, 509] width 19 height 19
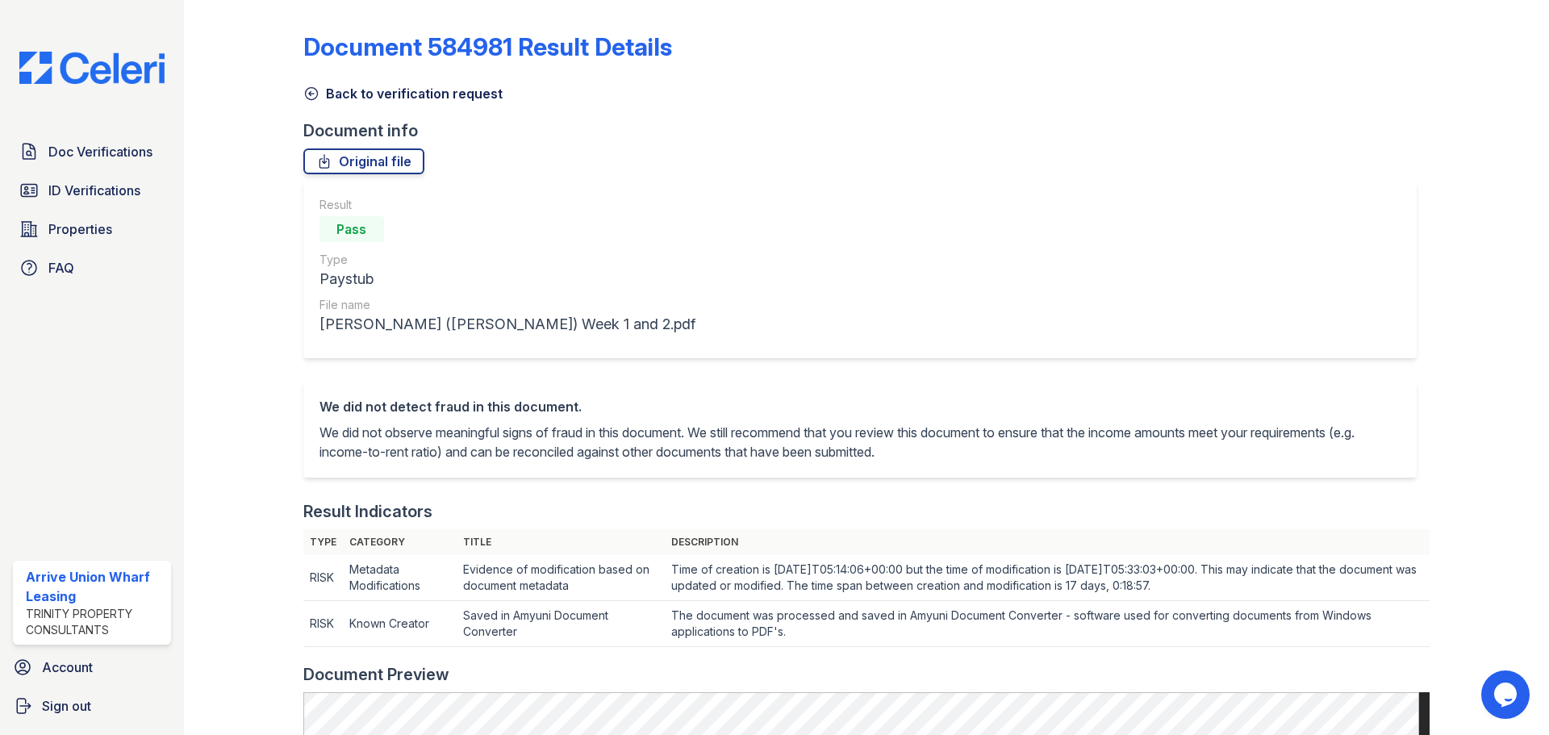
click at [311, 98] on icon at bounding box center [311, 94] width 16 height 16
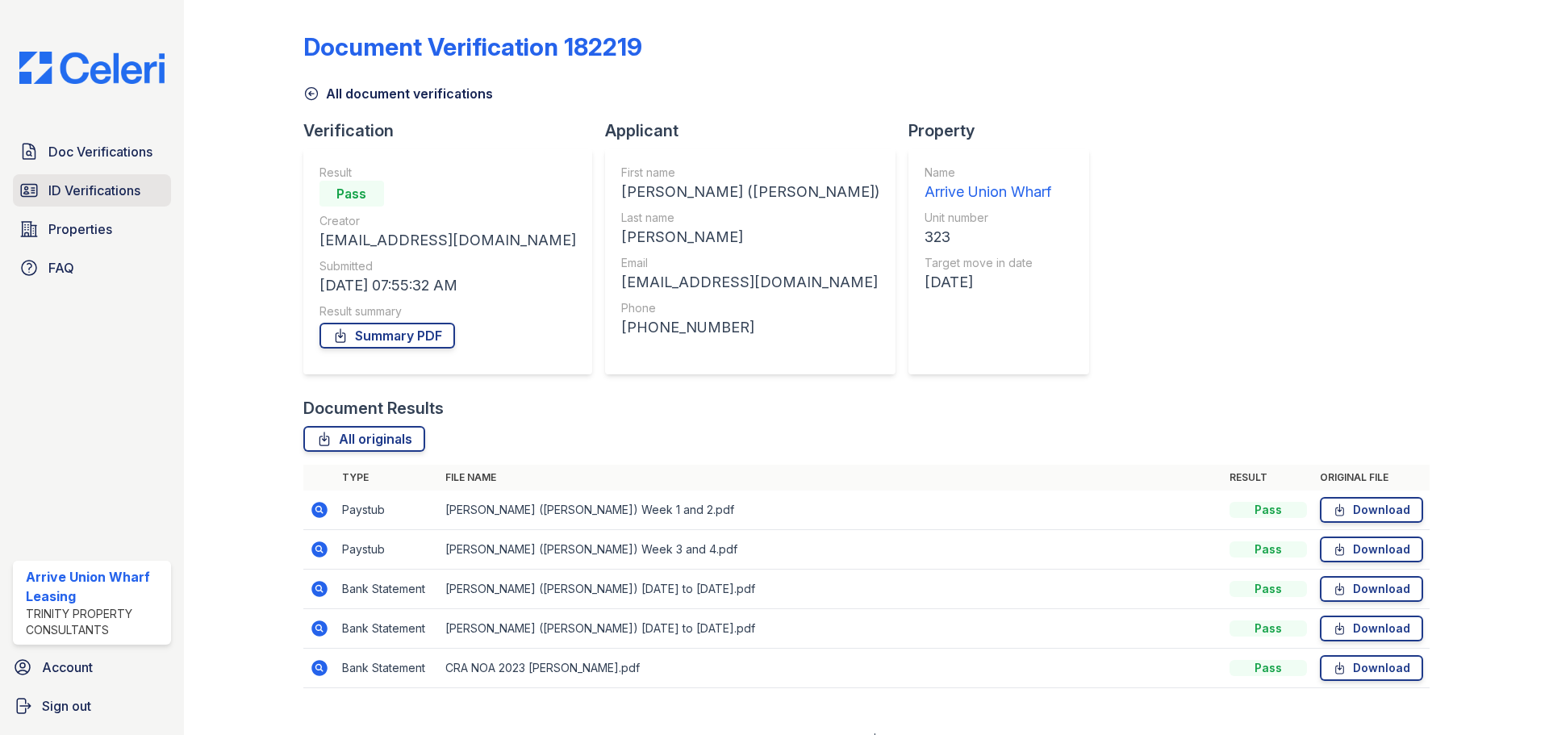
click at [127, 186] on span "ID Verifications" at bounding box center [94, 190] width 92 height 19
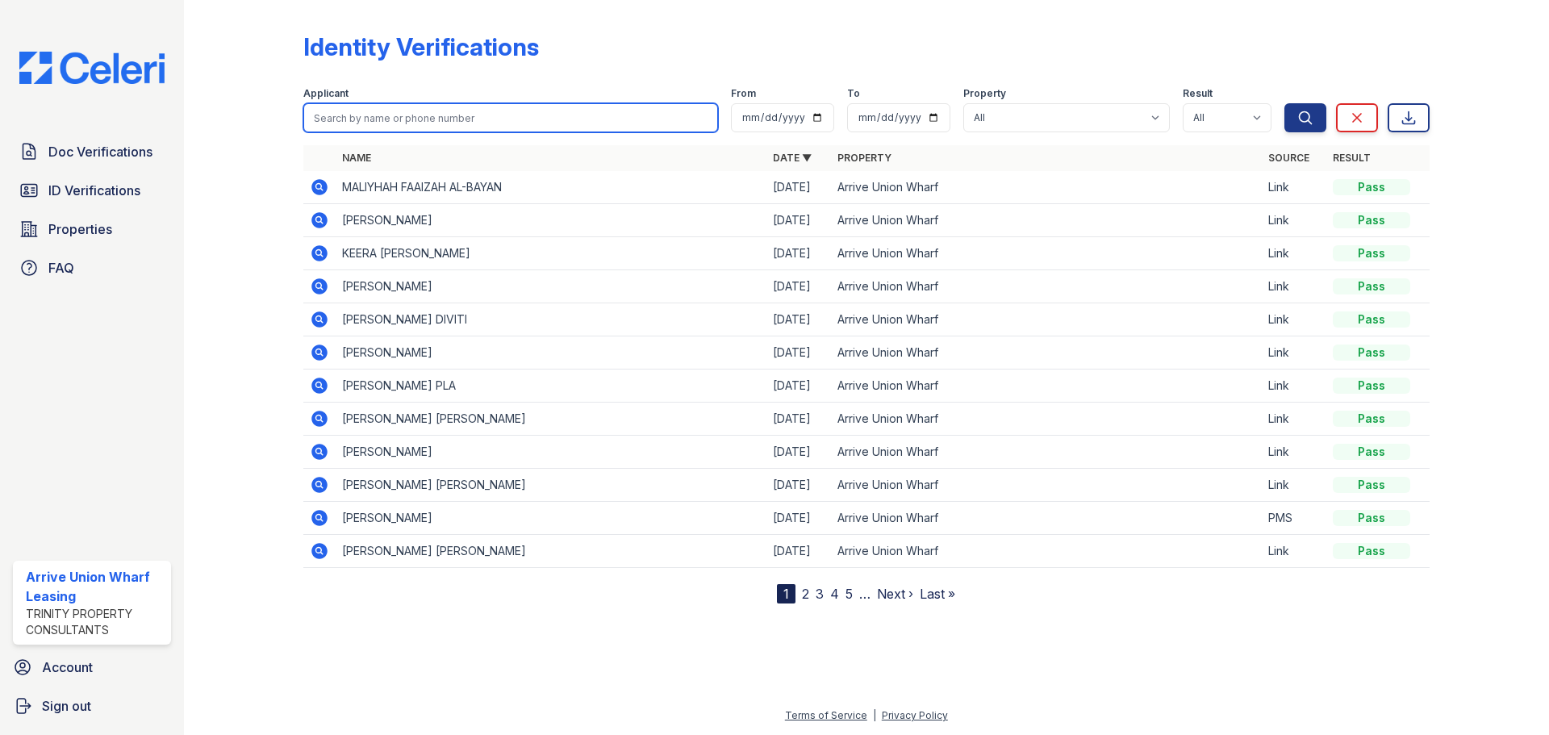
click at [348, 112] on input "search" at bounding box center [510, 117] width 415 height 29
type input "[PERSON_NAME]"
click at [1284, 103] on button "Search" at bounding box center [1305, 117] width 42 height 29
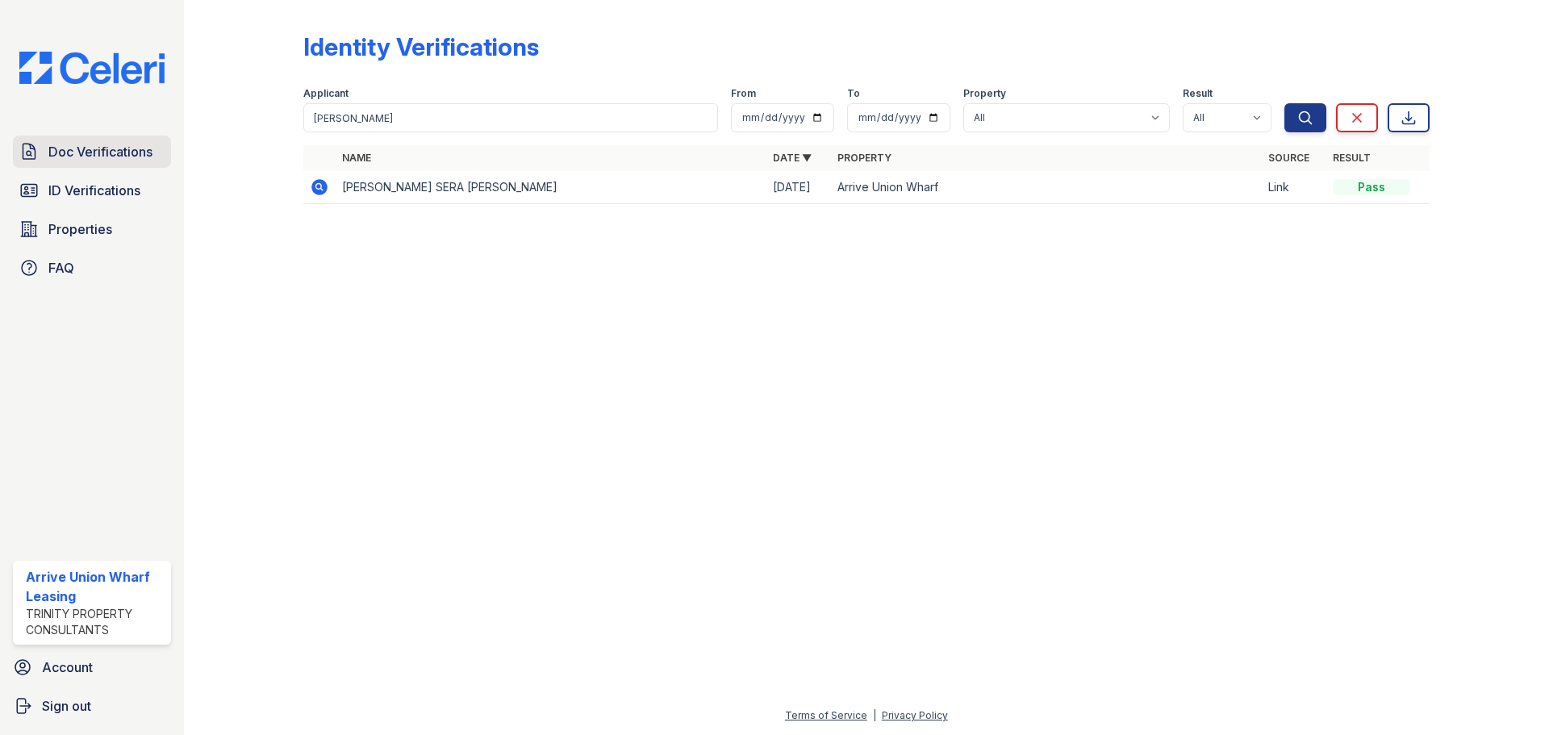
click at [88, 154] on span "Doc Verifications" at bounding box center [100, 151] width 104 height 19
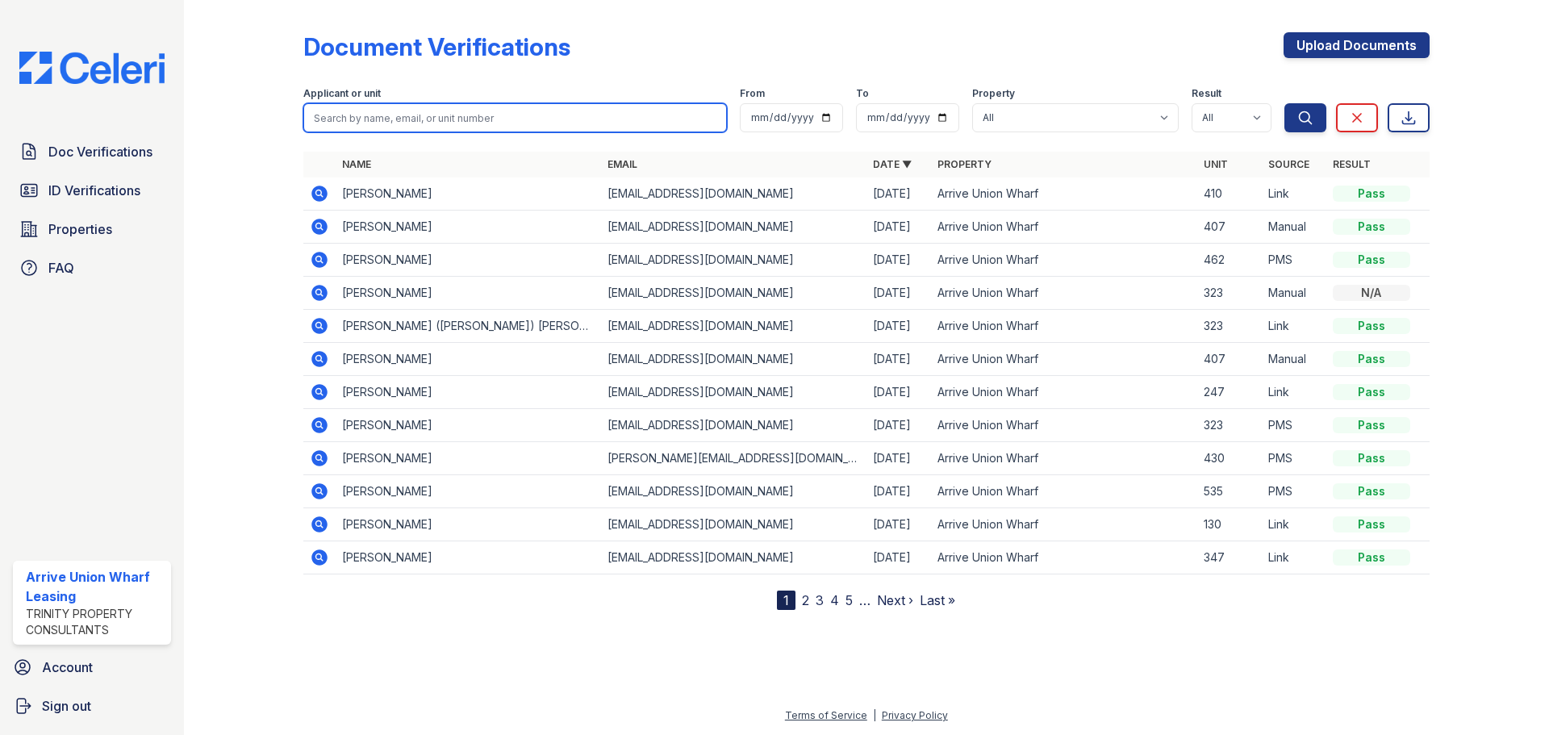
click at [479, 127] on input "search" at bounding box center [515, 117] width 424 height 29
type input "[PERSON_NAME]"
click at [1284, 103] on button "Search" at bounding box center [1305, 117] width 42 height 29
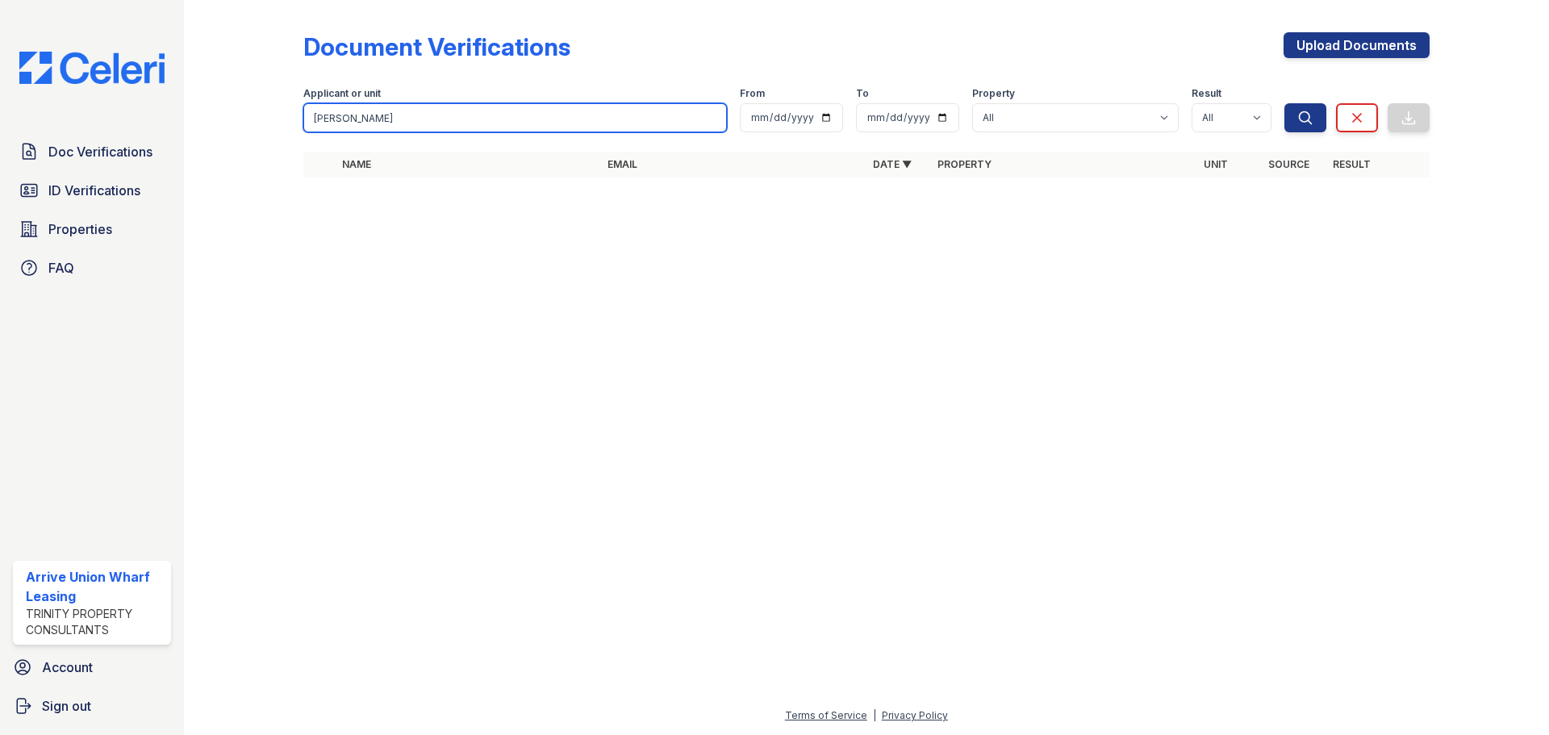
drag, startPoint x: 407, startPoint y: 123, endPoint x: 286, endPoint y: 131, distance: 120.4
click at [286, 131] on div "Document Verifications Upload Documents Filter Applicant or unit [GEOGRAPHIC_DA…" at bounding box center [866, 109] width 1313 height 219
